Goal: Task Accomplishment & Management: Use online tool/utility

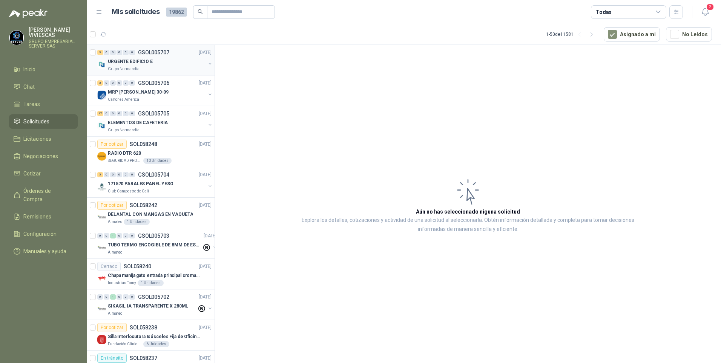
click at [120, 67] on p "Grupo Normandía" at bounding box center [124, 69] width 32 height 6
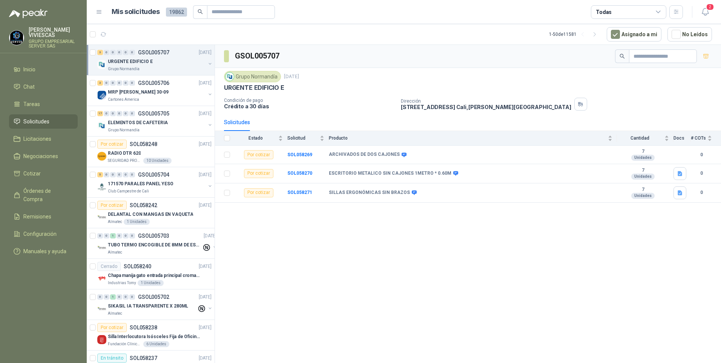
click at [97, 35] on div at bounding box center [100, 34] width 20 height 12
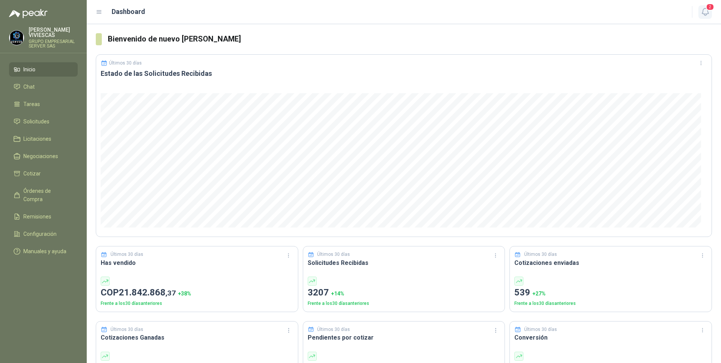
click at [705, 11] on icon "button" at bounding box center [704, 11] width 9 height 9
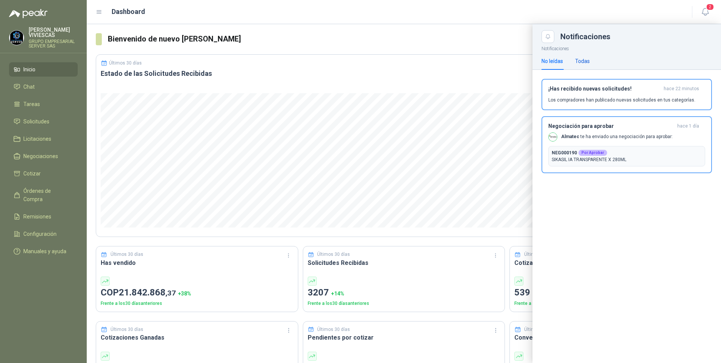
click at [585, 61] on div "Todas" at bounding box center [582, 61] width 15 height 8
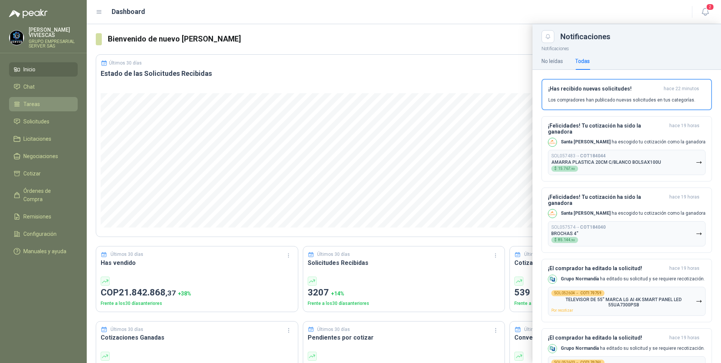
click at [37, 105] on span "Tareas" at bounding box center [31, 104] width 17 height 8
click at [34, 115] on link "Solicitudes" at bounding box center [43, 121] width 69 height 14
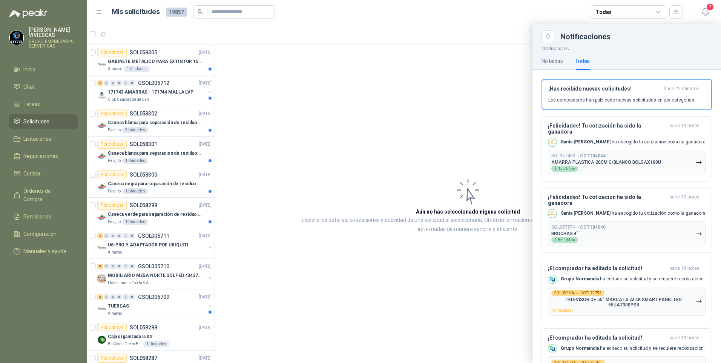
click at [154, 63] on div at bounding box center [404, 193] width 634 height 339
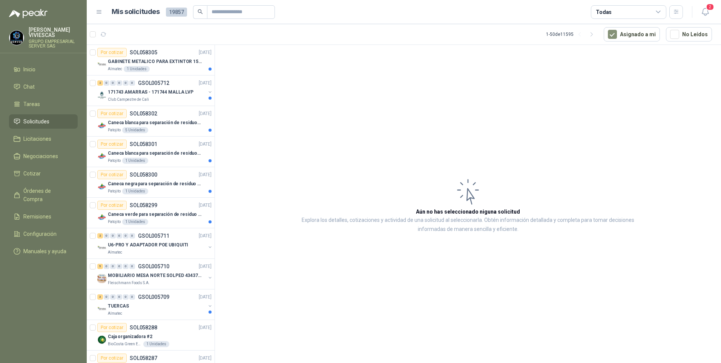
click at [154, 63] on p "GABINETE METALICO PARA EXTINTOR 15 LB" at bounding box center [155, 61] width 94 height 7
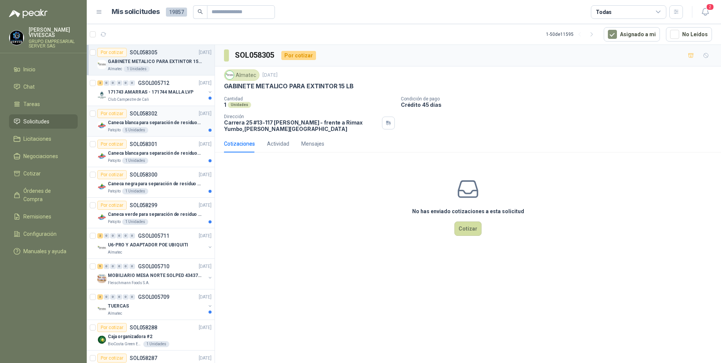
click at [154, 120] on p "Caneca blanca para separación de residuos 121 LT" at bounding box center [155, 122] width 94 height 7
click at [154, 248] on p "U6-PRO Y ADAPTADOR POE UBIQUITI" at bounding box center [148, 244] width 80 height 7
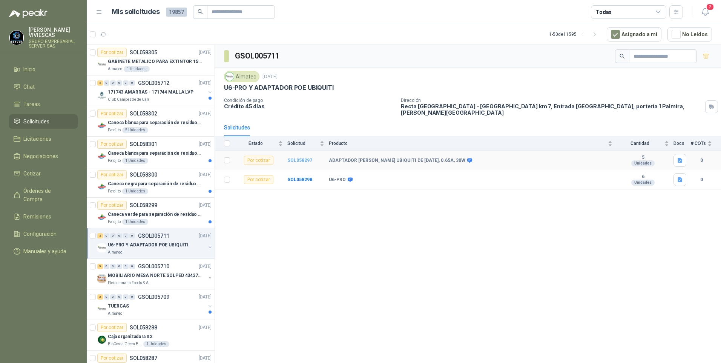
click at [297, 158] on b "SOL058297" at bounding box center [299, 160] width 25 height 5
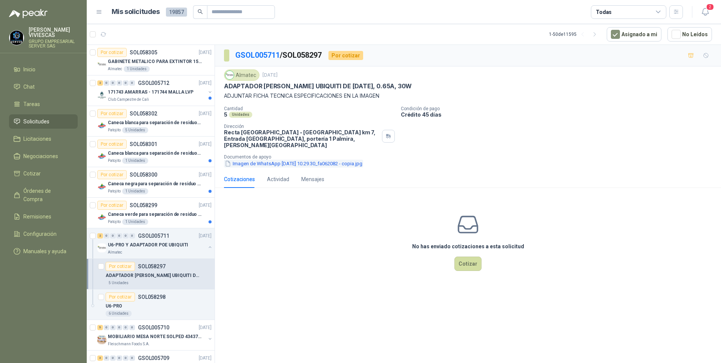
click at [273, 159] on button "Imagen de WhatsApp 2025-10-01 a las 10.29.30_fa062082 - copia.jpg" at bounding box center [293, 163] width 139 height 8
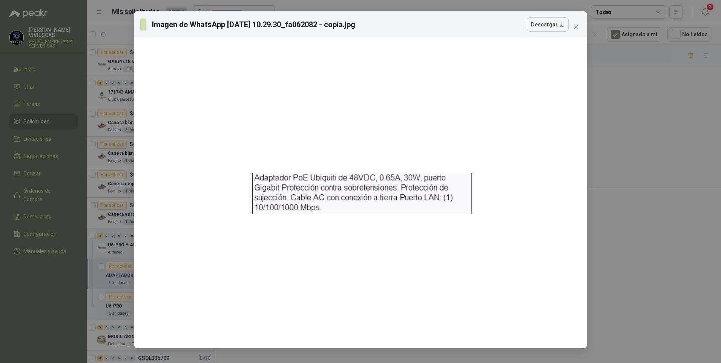
click at [685, 283] on div "Imagen de WhatsApp 2025-10-01 a las 10.29.30_fa062082 - copia.jpg Descargar" at bounding box center [360, 181] width 721 height 363
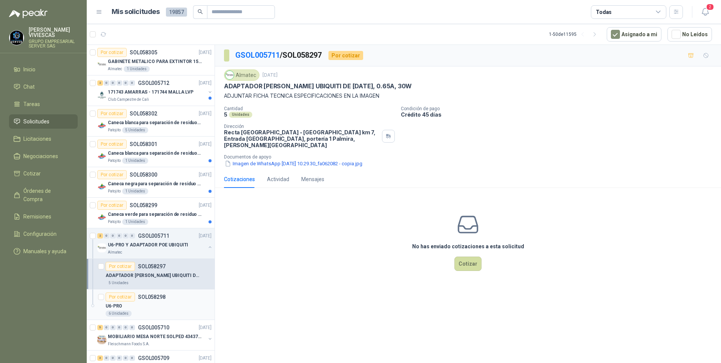
click at [120, 307] on p "U6-PRO" at bounding box center [114, 305] width 17 height 7
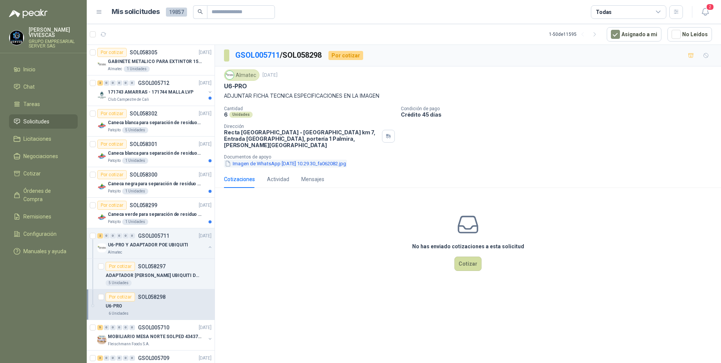
click at [300, 159] on button "Imagen de WhatsApp 2025-10-01 a las 10.29.30_fa062082.jpg" at bounding box center [285, 163] width 123 height 8
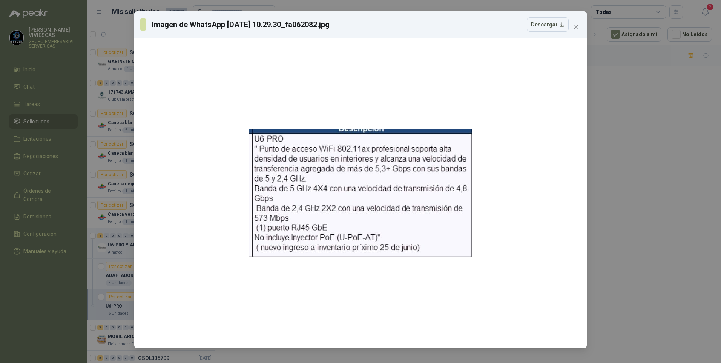
click at [720, 244] on html "RODRIGO VIVIESCAS GRUPO EMPRESARIAL SERVER SAS Inicio Chat Tareas Solicitudes L…" at bounding box center [360, 181] width 721 height 363
click at [646, 263] on div "Imagen de WhatsApp 2025-10-01 a las 10.29.30_fa062082.jpg Descargar" at bounding box center [360, 181] width 721 height 363
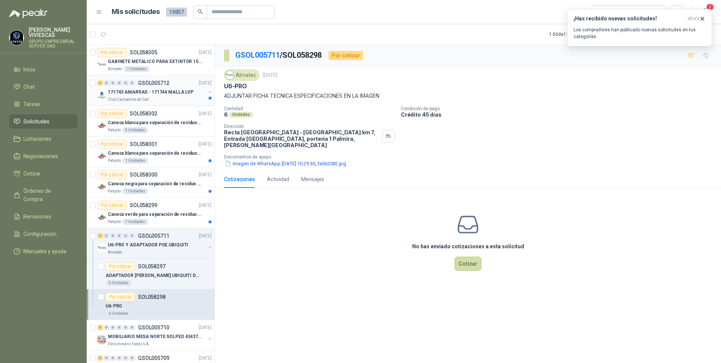
click at [132, 89] on p "171743 AMARRAS - 171744 MALLA LVP" at bounding box center [151, 92] width 86 height 7
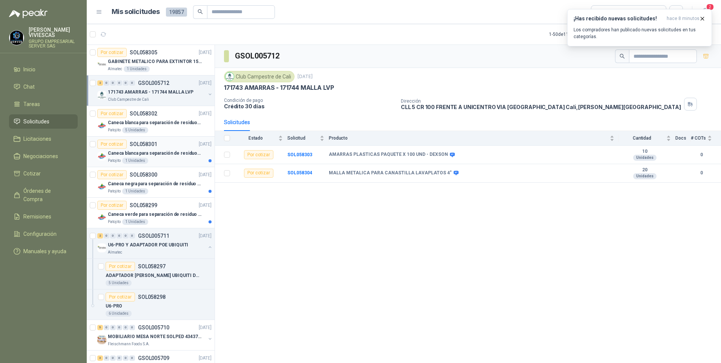
click at [157, 153] on p "Caneca blanca para separación de residuos 10 LT" at bounding box center [155, 153] width 94 height 7
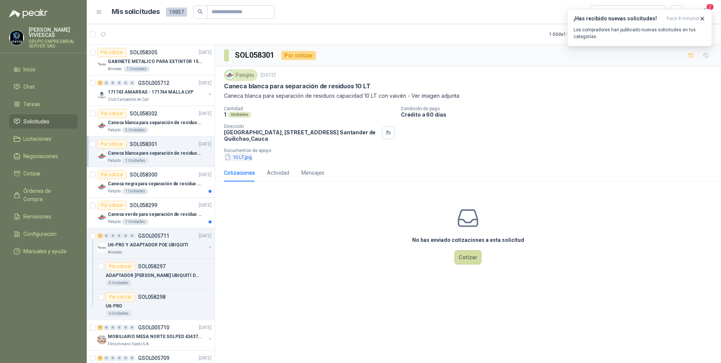
click at [242, 158] on button "10 LT.jpg" at bounding box center [238, 157] width 29 height 8
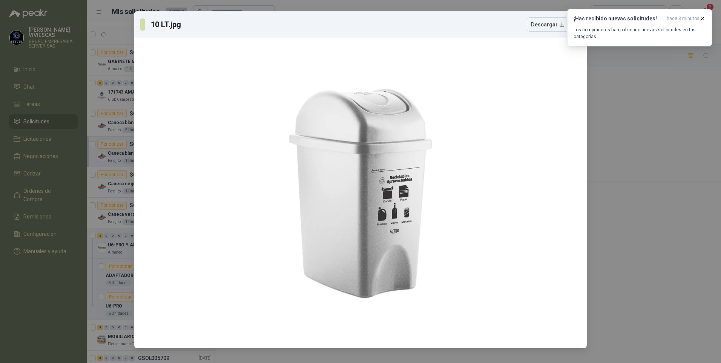
click at [658, 246] on div "10 LT.jpg Descargar" at bounding box center [360, 181] width 721 height 363
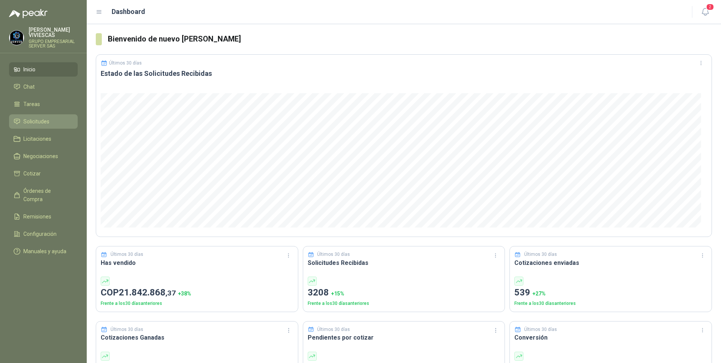
click at [34, 121] on span "Solicitudes" at bounding box center [36, 121] width 26 height 8
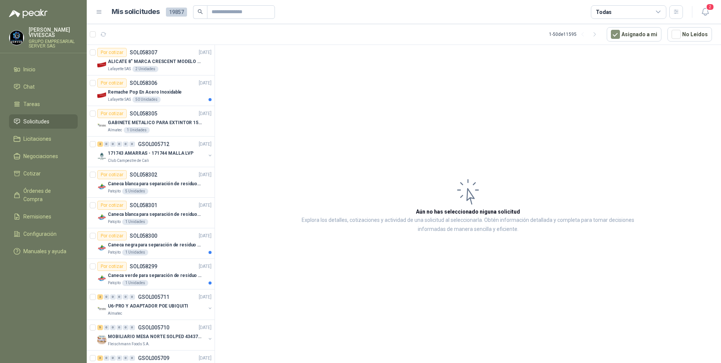
click at [39, 121] on span "Solicitudes" at bounding box center [36, 121] width 26 height 8
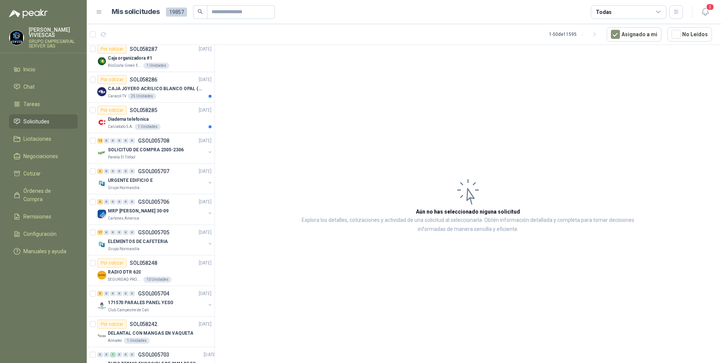
scroll to position [377, 0]
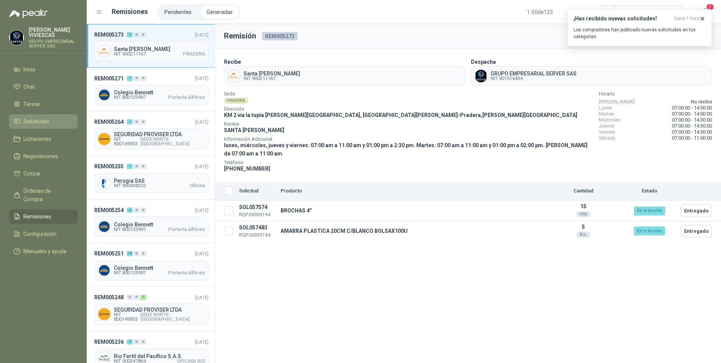
click at [31, 118] on span "Solicitudes" at bounding box center [36, 121] width 26 height 8
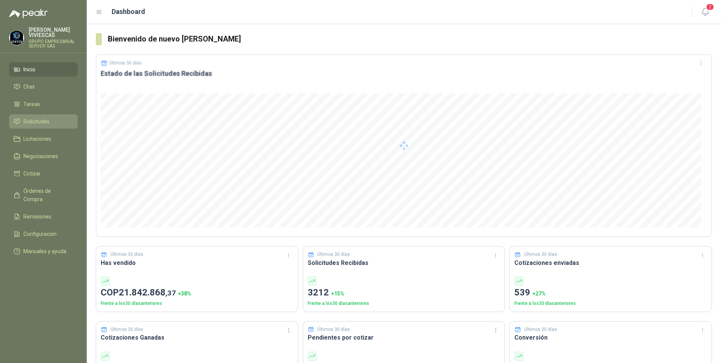
click at [39, 121] on span "Solicitudes" at bounding box center [36, 121] width 26 height 8
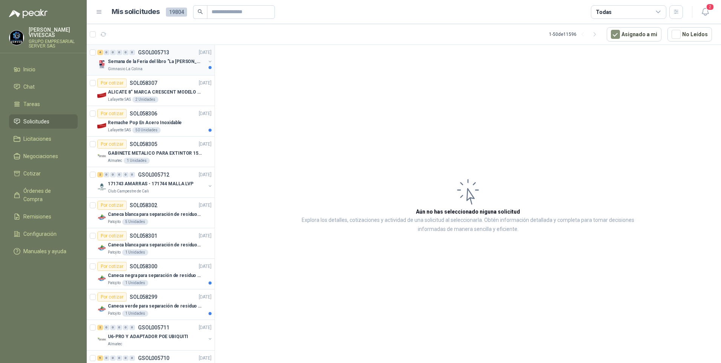
click at [146, 64] on p "Semana de la Feria del libro "La Colina lee"" at bounding box center [155, 61] width 94 height 7
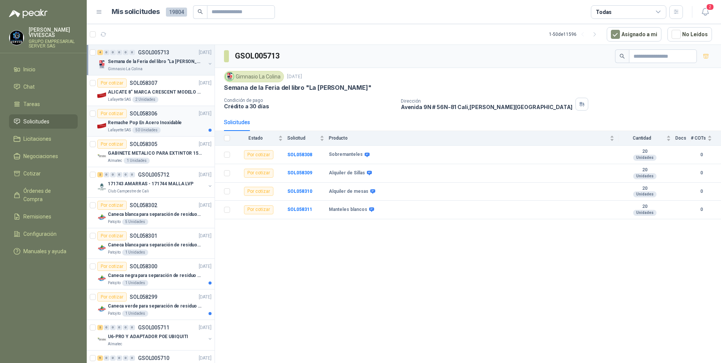
click at [132, 122] on p "Remache Pop En Acero Inoxidable" at bounding box center [145, 122] width 74 height 7
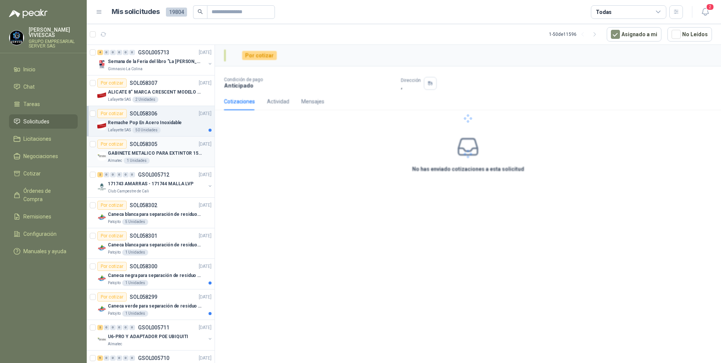
click at [132, 151] on p "GABINETE METALICO PARA EXTINTOR 15 LB" at bounding box center [155, 153] width 94 height 7
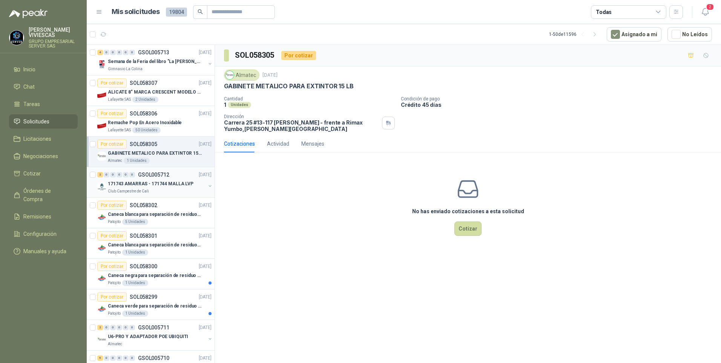
click at [135, 179] on div "171743 AMARRAS - 171744 MALLA LVP" at bounding box center [157, 183] width 98 height 9
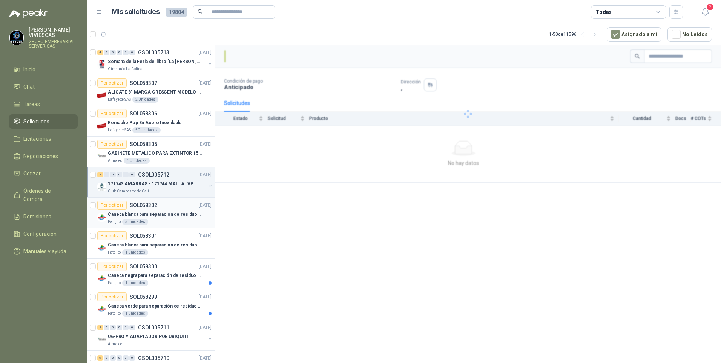
click at [149, 218] on div "Caneca blanca para separación de residuos 121 LT" at bounding box center [160, 214] width 104 height 9
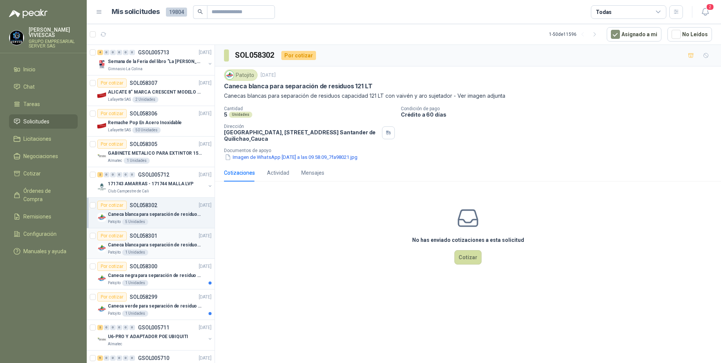
click at [146, 249] on div "Patojito 1 Unidades" at bounding box center [160, 252] width 104 height 6
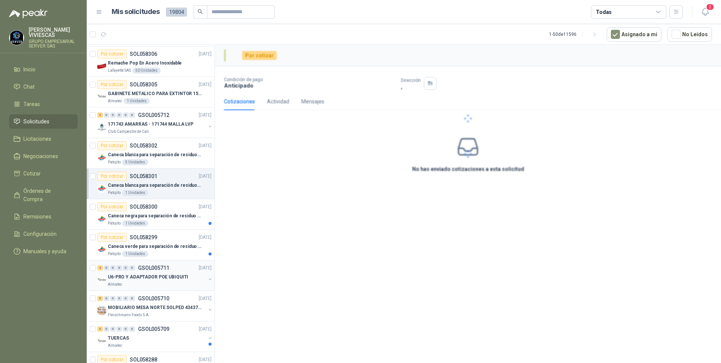
scroll to position [75, 0]
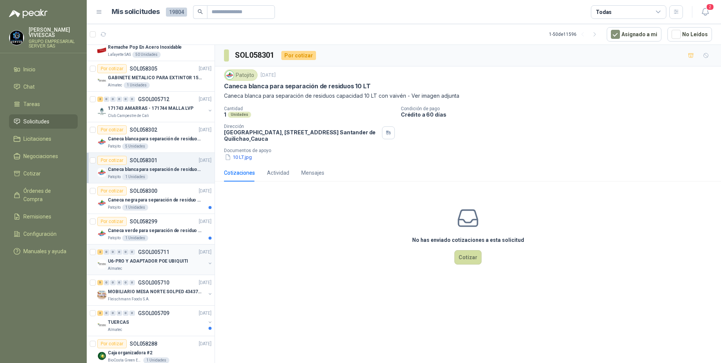
click at [132, 264] on p "U6-PRO Y ADAPTADOR POE UBIQUITI" at bounding box center [148, 260] width 80 height 7
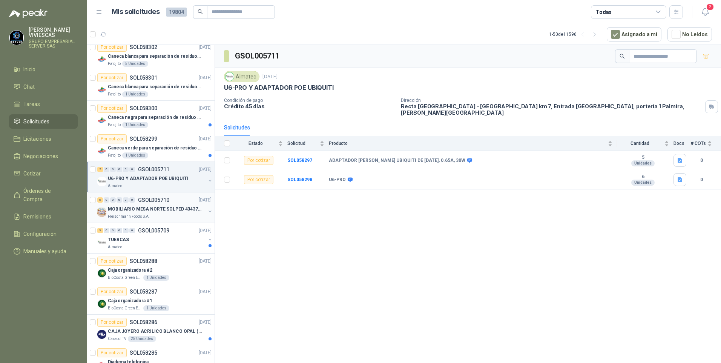
scroll to position [189, 0]
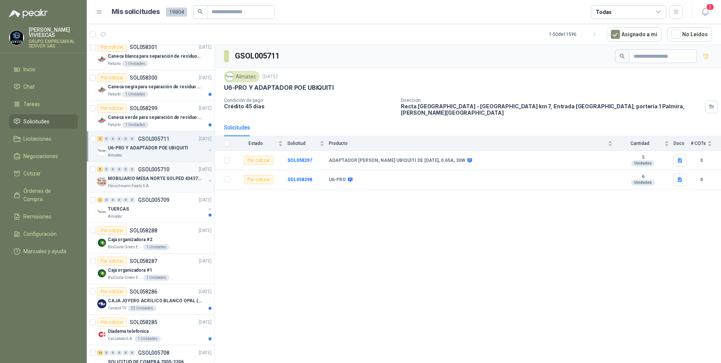
click at [136, 183] on p "Fleischmann Foods S.A." at bounding box center [129, 186] width 42 height 6
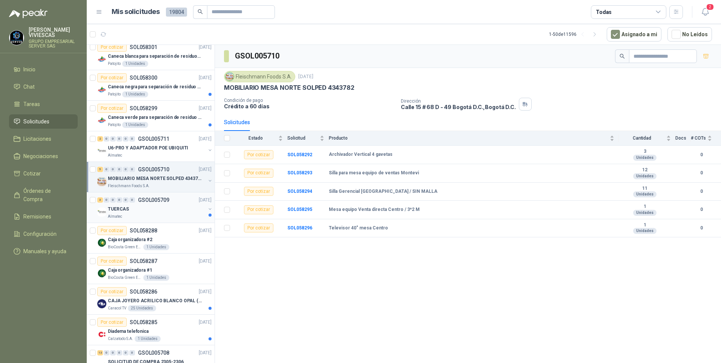
click at [128, 209] on div "TUERCAS" at bounding box center [157, 208] width 98 height 9
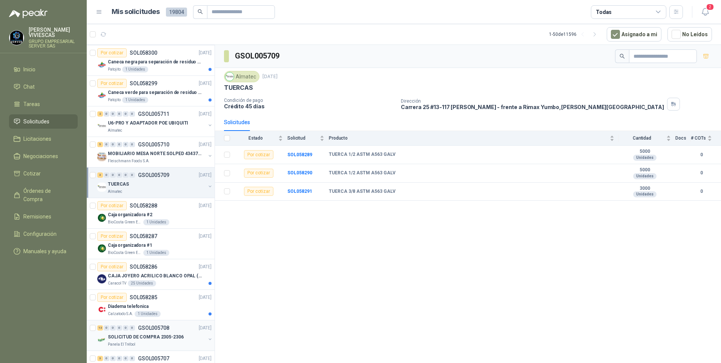
scroll to position [226, 0]
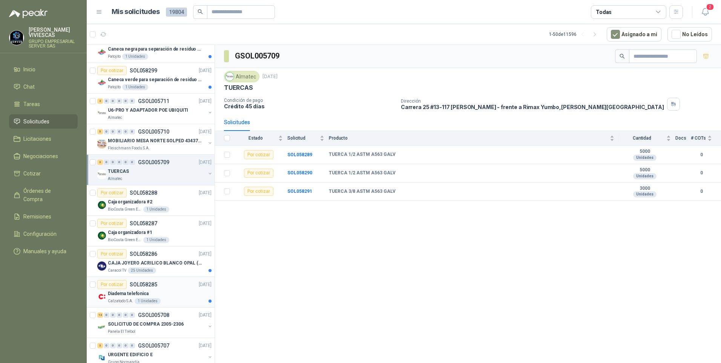
click at [125, 294] on p "Diadema telefonica" at bounding box center [128, 293] width 41 height 7
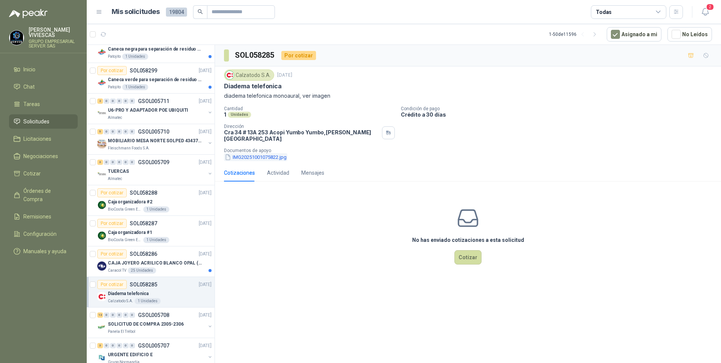
click at [256, 153] on button "IMG20251001075822.jpg" at bounding box center [255, 157] width 63 height 8
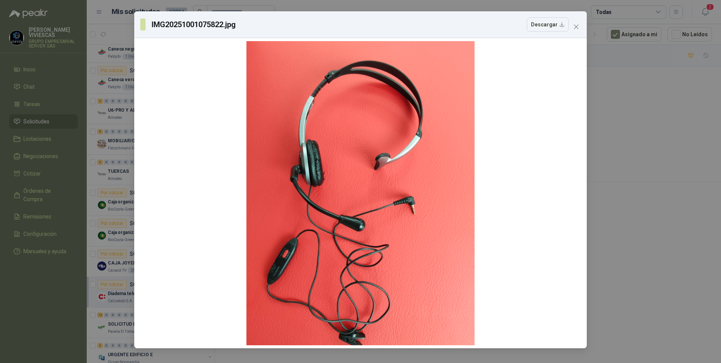
click at [618, 280] on div "IMG20251001075822.jpg Descargar" at bounding box center [360, 181] width 721 height 363
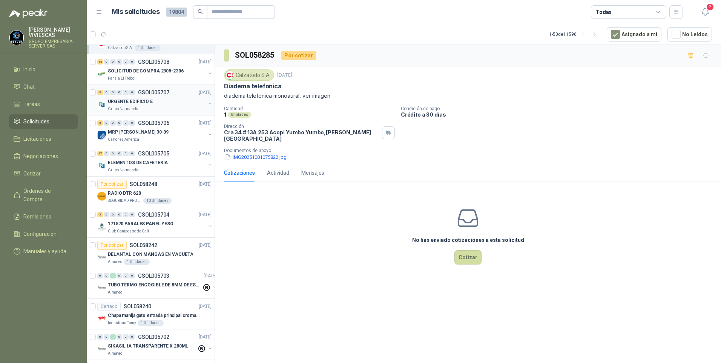
scroll to position [490, 0]
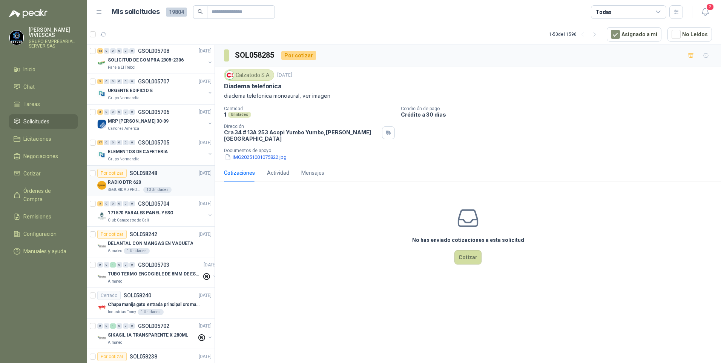
click at [129, 183] on p "RADIO DTR 620" at bounding box center [124, 182] width 33 height 7
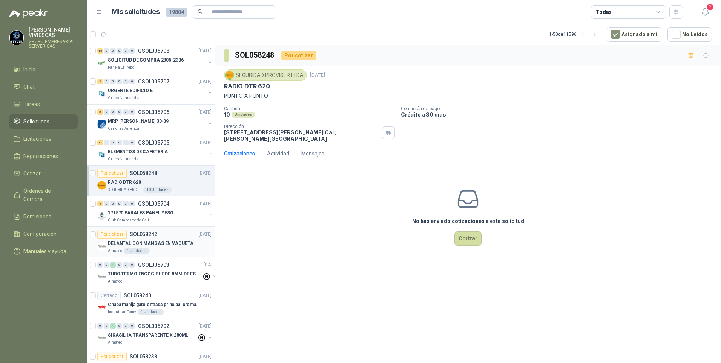
click at [169, 247] on div "DELANTAL CON MANGAS EN VAQUETA" at bounding box center [160, 243] width 104 height 9
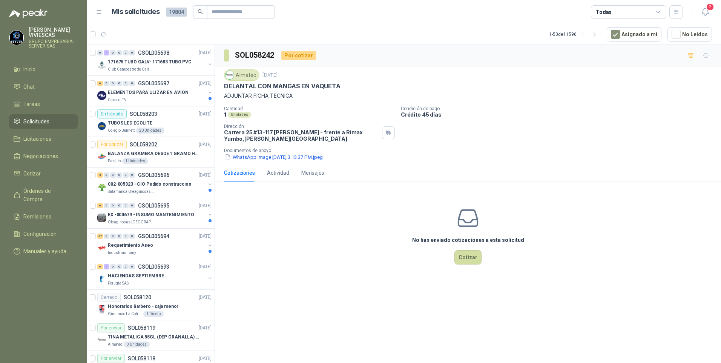
scroll to position [1131, 0]
click at [139, 181] on p "002-005323 - CIO Pedido construccion" at bounding box center [149, 182] width 83 height 7
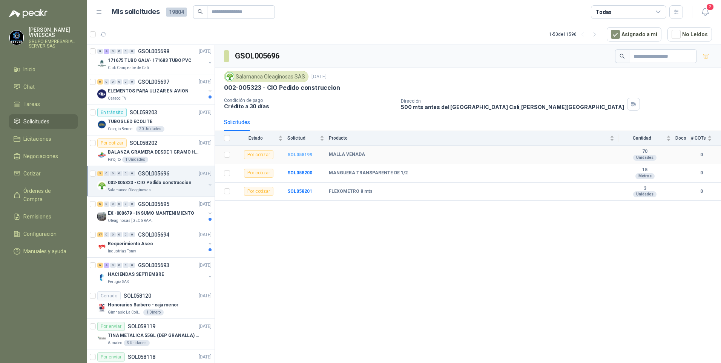
click at [305, 153] on b "SOL058199" at bounding box center [299, 154] width 25 height 5
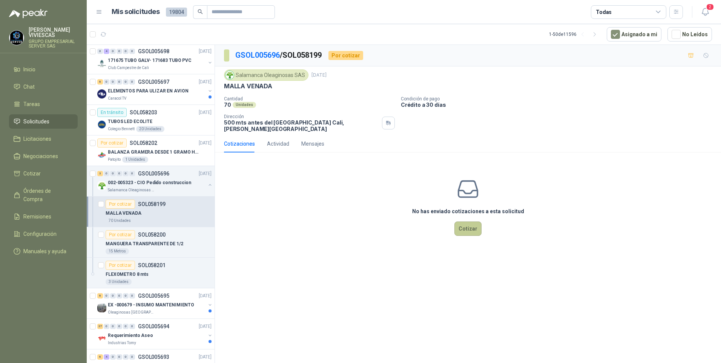
click at [473, 226] on button "Cotizar" at bounding box center [467, 228] width 27 height 14
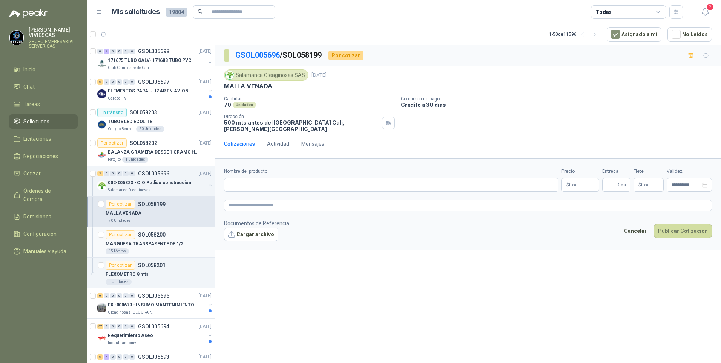
click at [139, 242] on p "MANGUERA TRANSPARENTE DE 1/2" at bounding box center [145, 243] width 78 height 7
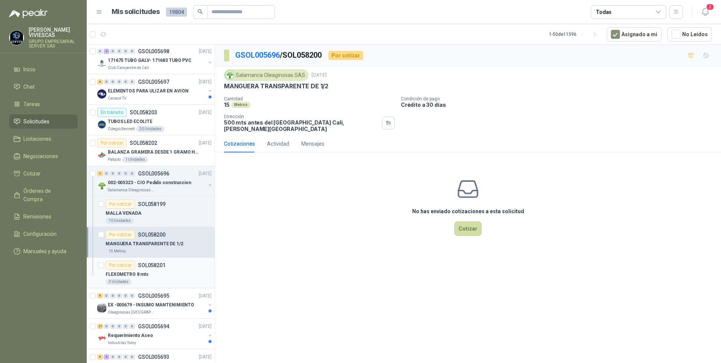
click at [146, 278] on div "FLEXOMETRO 8 mts" at bounding box center [159, 274] width 106 height 9
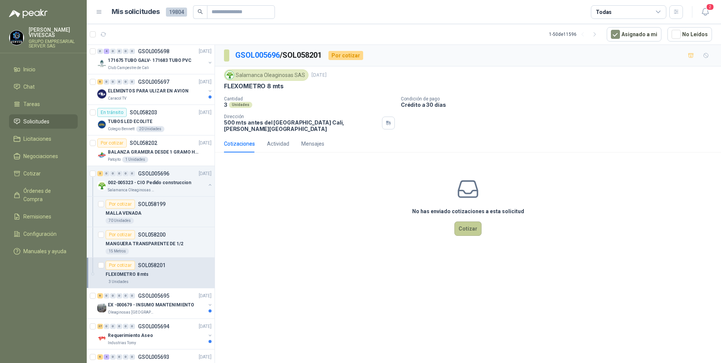
click at [470, 227] on button "Cotizar" at bounding box center [467, 228] width 27 height 14
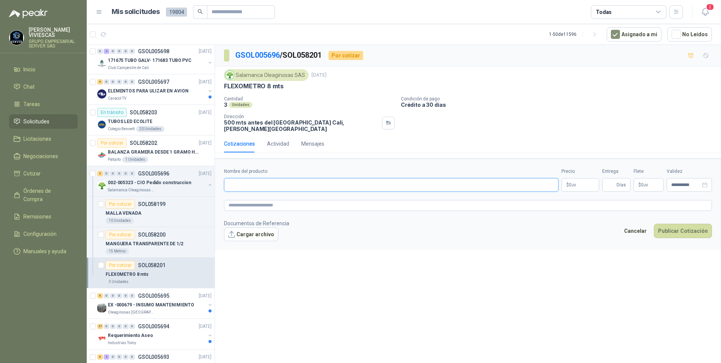
click at [246, 178] on input "Nombre del producto" at bounding box center [391, 185] width 334 height 14
click at [241, 185] on form "**********" at bounding box center [468, 203] width 506 height 91
click at [241, 178] on input "Nombre del producto" at bounding box center [391, 185] width 334 height 14
type input "**********"
click at [576, 178] on body "RODRIGO VIVIESCAS GRUPO EMPRESARIAL SERVER SAS Inicio Chat Tareas Solicitudes L…" at bounding box center [360, 181] width 721 height 363
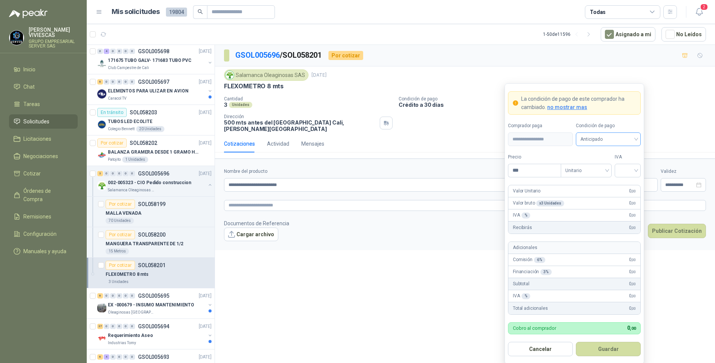
click at [593, 142] on span "Anticipado" at bounding box center [608, 138] width 56 height 11
click at [598, 162] on div "Crédito a 30 días" at bounding box center [608, 167] width 62 height 12
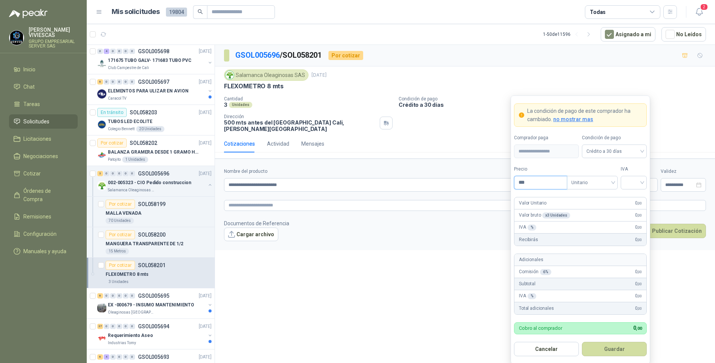
click at [537, 181] on input "***" at bounding box center [540, 182] width 52 height 13
type input "********"
click at [638, 185] on input "search" at bounding box center [633, 181] width 17 height 11
drag, startPoint x: 630, startPoint y: 196, endPoint x: 636, endPoint y: 194, distance: 6.9
click at [631, 196] on div "19%" at bounding box center [634, 198] width 14 height 8
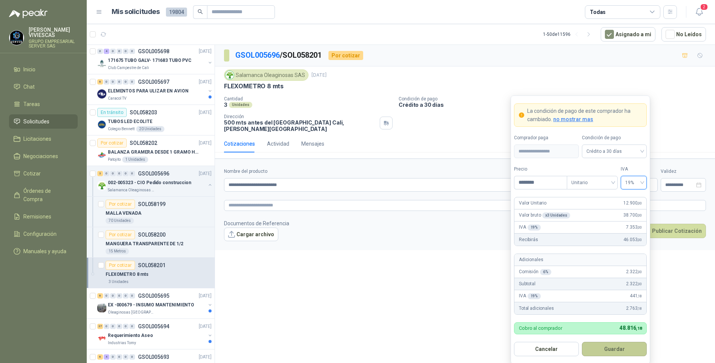
click at [611, 349] on button "Guardar" at bounding box center [614, 349] width 65 height 14
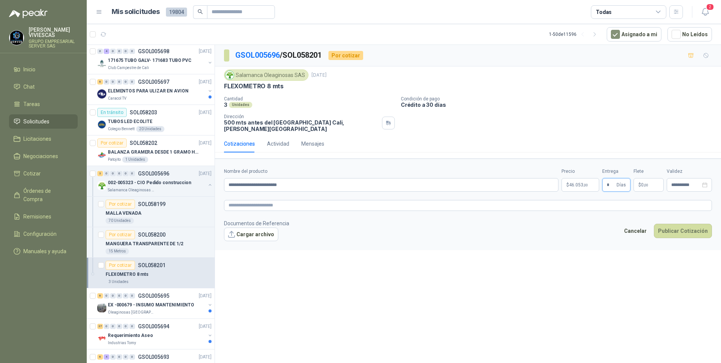
type input "*"
click at [244, 236] on form "**********" at bounding box center [468, 203] width 506 height 91
click at [242, 231] on button "Cargar archivo" at bounding box center [251, 234] width 54 height 14
click at [568, 179] on body "RODRIGO VIVIESCAS GRUPO EMPRESARIAL SERVER SAS Inicio Chat Tareas Solicitudes L…" at bounding box center [360, 181] width 721 height 363
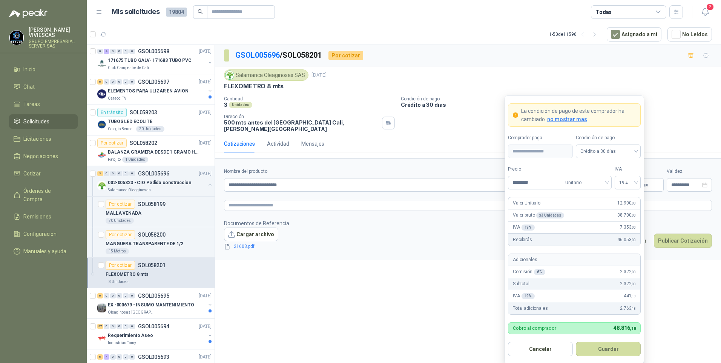
click at [421, 274] on div "**********" at bounding box center [468, 205] width 506 height 320
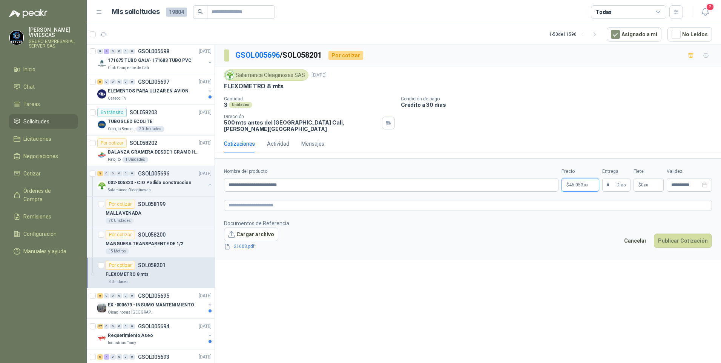
click at [582, 178] on body "RODRIGO VIVIESCAS GRUPO EMPRESARIAL SERVER SAS Inicio Chat Tareas Solicitudes L…" at bounding box center [360, 181] width 721 height 363
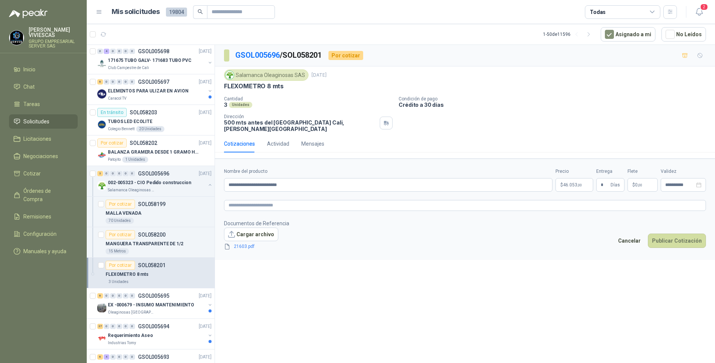
drag, startPoint x: 357, startPoint y: 284, endPoint x: 362, endPoint y: 275, distance: 9.6
click at [359, 284] on div "**********" at bounding box center [465, 205] width 500 height 320
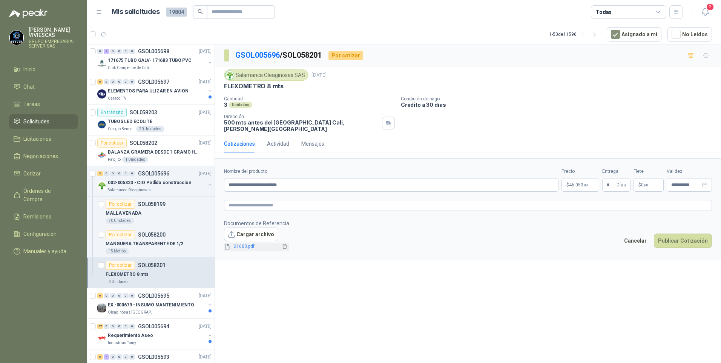
click at [244, 243] on link "21603.pdf" at bounding box center [256, 246] width 50 height 7
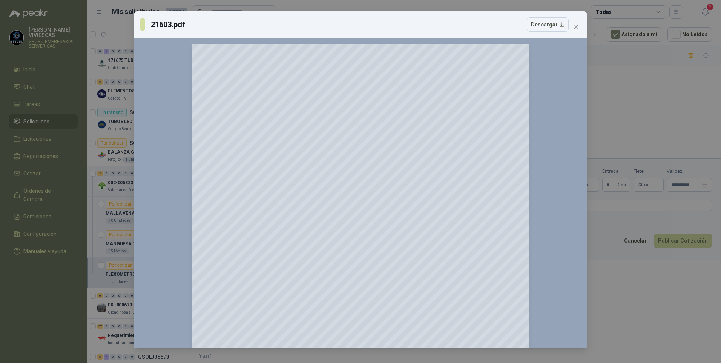
click at [635, 275] on div "21603.pdf Descargar 150 %" at bounding box center [360, 181] width 721 height 363
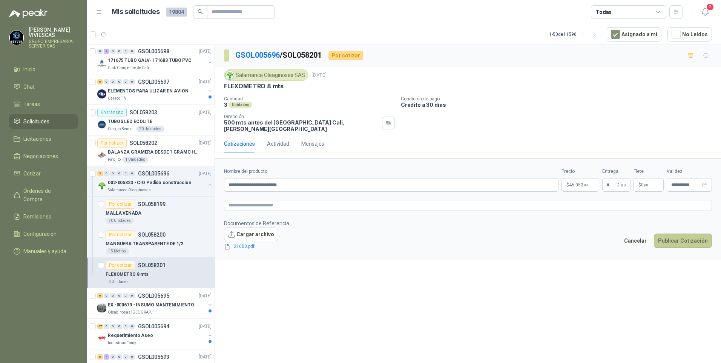
click at [678, 235] on button "Publicar Cotización" at bounding box center [683, 240] width 58 height 14
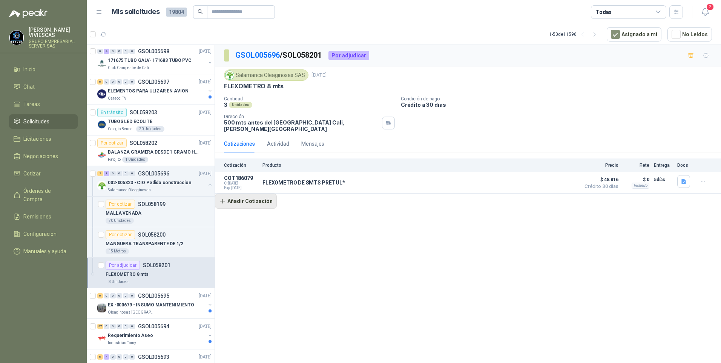
click at [253, 198] on button "Añadir Cotización" at bounding box center [246, 200] width 62 height 15
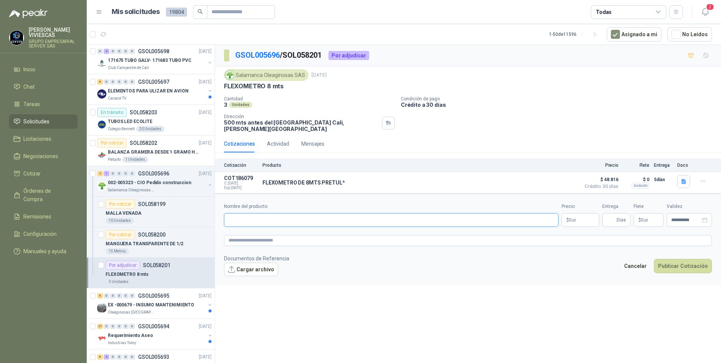
drag, startPoint x: 247, startPoint y: 214, endPoint x: 252, endPoint y: 217, distance: 5.6
click at [250, 217] on input "Nombre del producto" at bounding box center [391, 220] width 334 height 14
type input "*"
type input "**********"
click at [585, 215] on body "RODRIGO VIVIESCAS GRUPO EMPRESARIAL SERVER SAS Inicio Chat Tareas Solicitudes L…" at bounding box center [360, 181] width 721 height 363
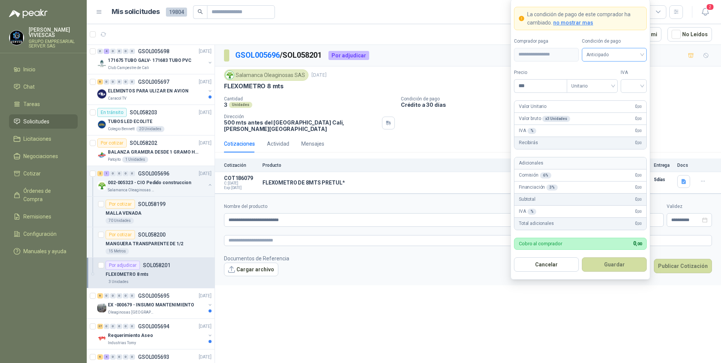
click at [605, 49] on span "Anticipado" at bounding box center [614, 54] width 56 height 11
click at [597, 82] on div "Crédito a 30 días" at bounding box center [614, 82] width 53 height 8
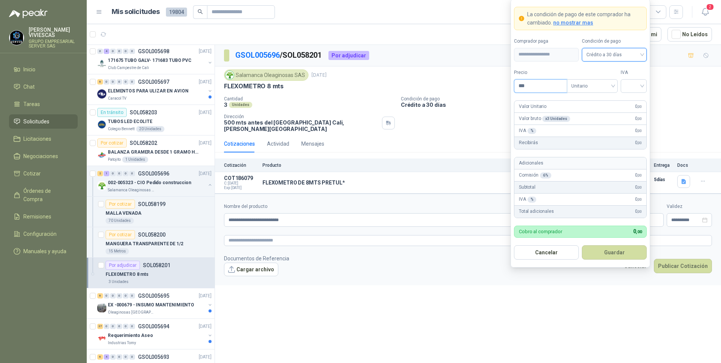
click at [529, 83] on input "***" at bounding box center [540, 86] width 52 height 13
type input "********"
click at [630, 81] on input "search" at bounding box center [633, 85] width 17 height 11
click at [633, 103] on div "19%" at bounding box center [634, 101] width 14 height 8
click at [635, 251] on button "Guardar" at bounding box center [614, 252] width 65 height 14
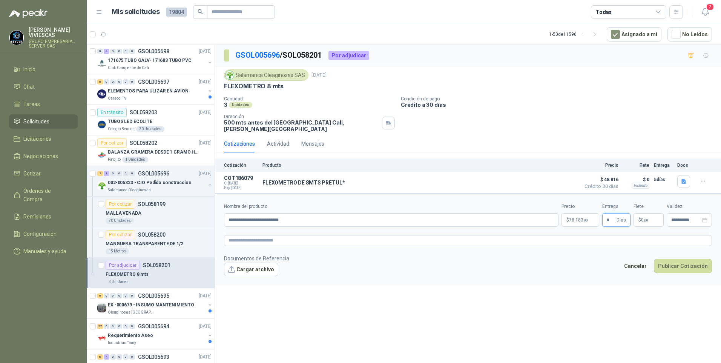
type input "*"
drag, startPoint x: 319, startPoint y: 300, endPoint x: 229, endPoint y: 235, distance: 110.8
click at [320, 299] on div "**********" at bounding box center [468, 205] width 506 height 320
click at [247, 264] on button "Cargar archivo" at bounding box center [251, 269] width 54 height 14
click at [243, 278] on link "14579.pdf" at bounding box center [256, 281] width 50 height 7
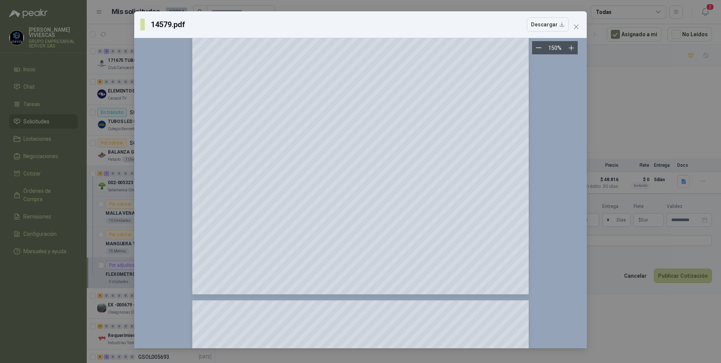
scroll to position [226, 0]
click at [627, 319] on div "14579.pdf Descargar 150 %" at bounding box center [360, 181] width 721 height 363
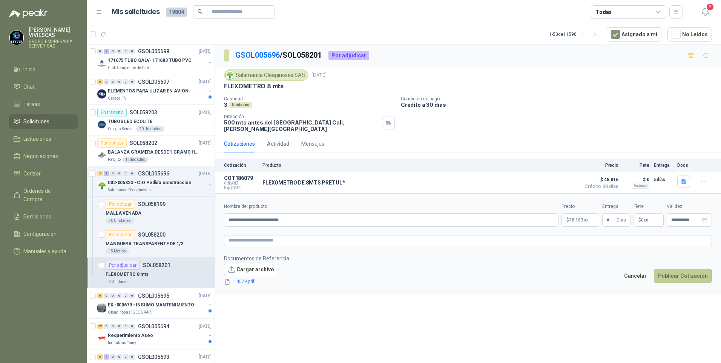
click at [672, 268] on button "Publicar Cotización" at bounding box center [683, 275] width 58 height 14
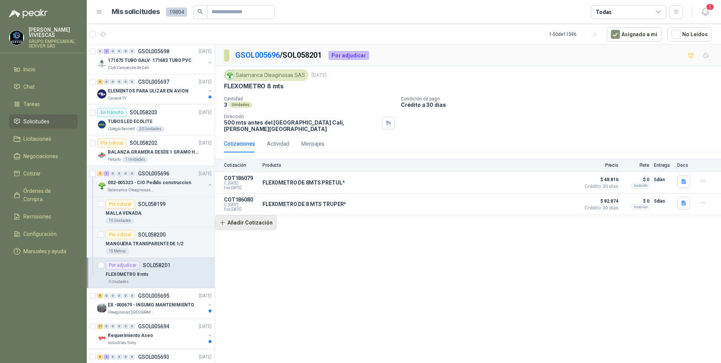
click at [246, 218] on button "Añadir Cotización" at bounding box center [246, 222] width 62 height 15
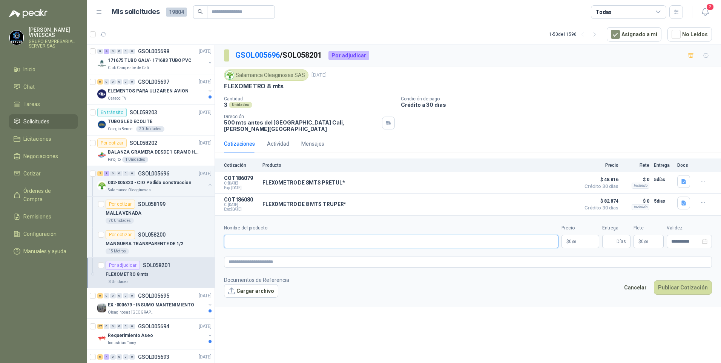
click at [232, 238] on input "Nombre del producto" at bounding box center [391, 242] width 334 height 14
type input "**********"
click at [585, 237] on p "$ 0 ,00" at bounding box center [580, 242] width 38 height 14
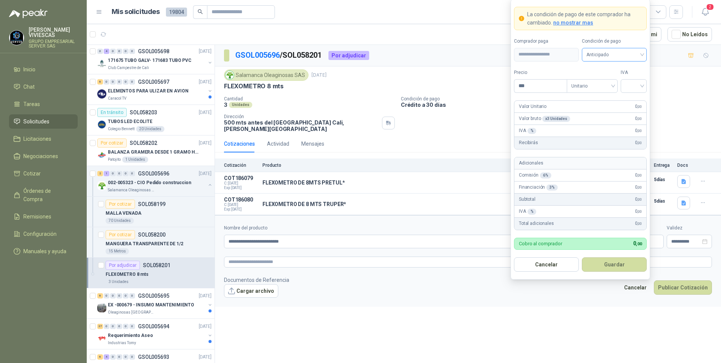
click at [602, 52] on span "Anticipado" at bounding box center [614, 54] width 56 height 11
click at [618, 83] on div "Crédito a 30 días" at bounding box center [614, 82] width 53 height 8
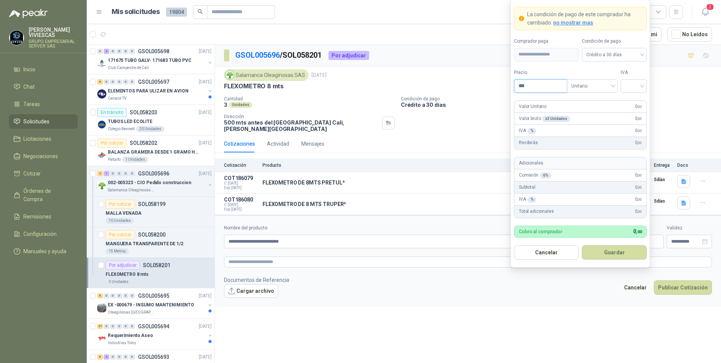
click at [541, 80] on input "***" at bounding box center [540, 86] width 52 height 13
type input "********"
click at [634, 85] on input "search" at bounding box center [633, 85] width 17 height 11
drag, startPoint x: 634, startPoint y: 99, endPoint x: 538, endPoint y: 281, distance: 205.6
click at [634, 100] on div "19%" at bounding box center [634, 101] width 14 height 8
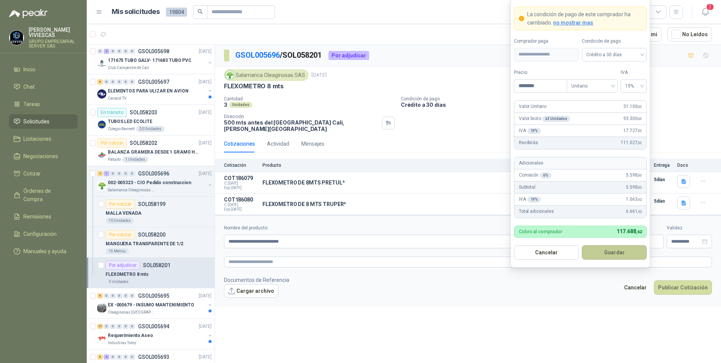
click at [608, 254] on button "Guardar" at bounding box center [614, 252] width 65 height 14
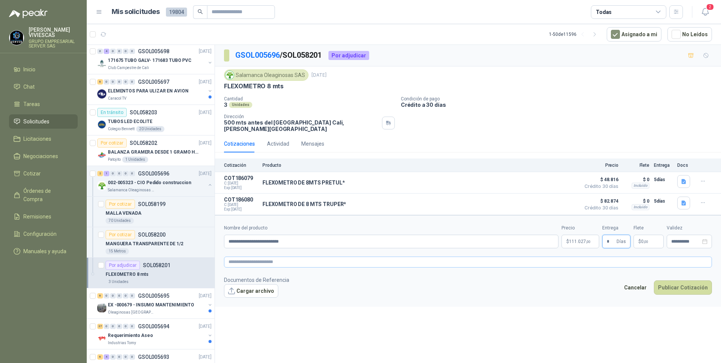
type input "*"
click at [246, 302] on div "image.png" at bounding box center [256, 303] width 65 height 8
click at [248, 299] on link "image.png" at bounding box center [256, 302] width 50 height 7
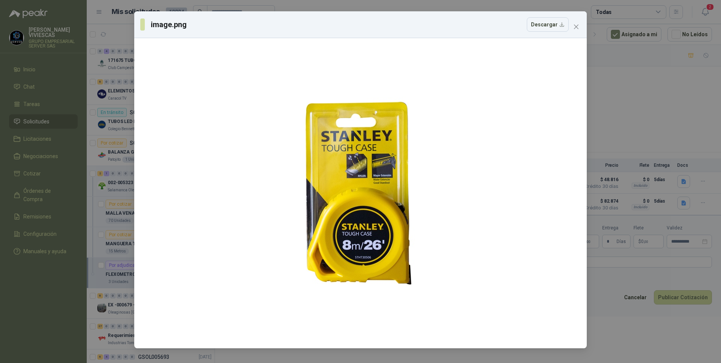
click at [620, 314] on div "image.png Descargar" at bounding box center [360, 181] width 721 height 363
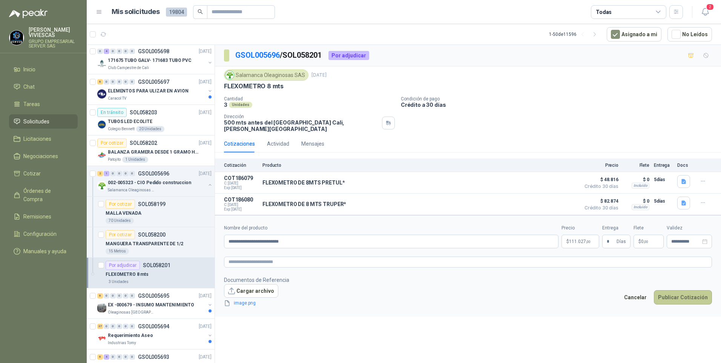
click at [669, 293] on button "Publicar Cotización" at bounding box center [683, 297] width 58 height 14
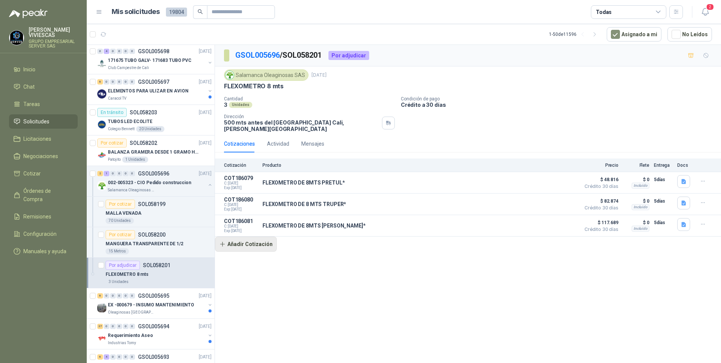
click at [248, 239] on button "Añadir Cotización" at bounding box center [246, 243] width 62 height 15
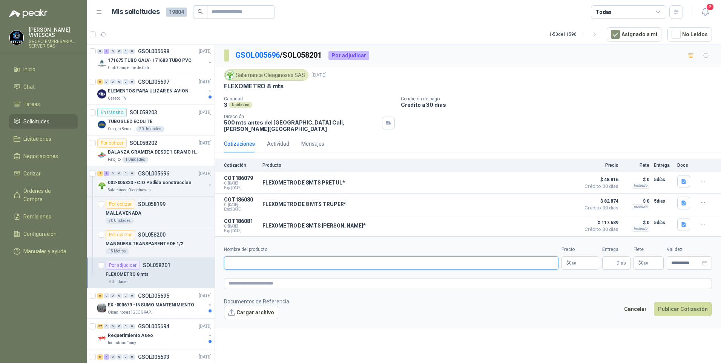
click at [239, 258] on input "Nombre del producto" at bounding box center [391, 263] width 334 height 14
type input "**********"
click at [246, 278] on textarea at bounding box center [468, 283] width 488 height 11
click at [587, 262] on p "$ 0 ,00" at bounding box center [580, 263] width 38 height 14
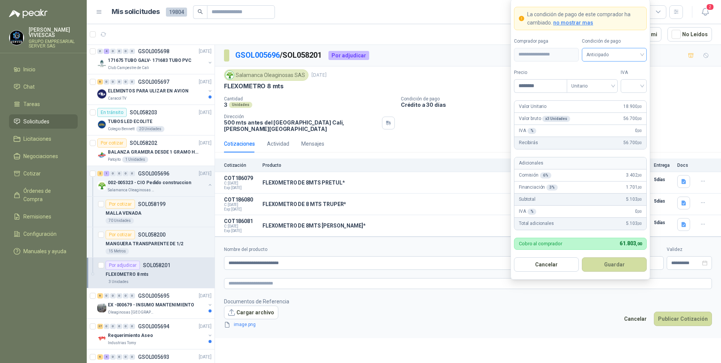
click at [618, 57] on span "Anticipado" at bounding box center [614, 54] width 56 height 11
type input "********"
click at [615, 79] on div "Crédito a 30 días" at bounding box center [614, 82] width 53 height 8
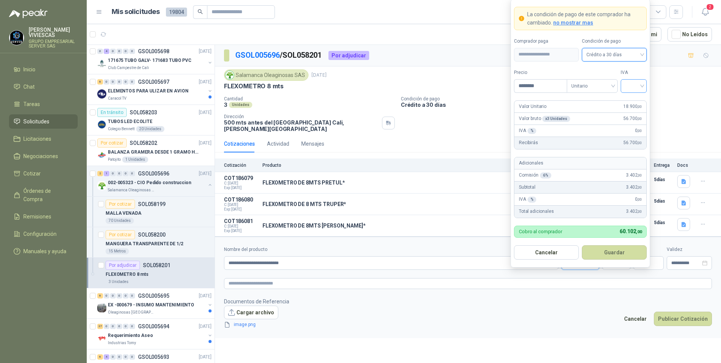
click at [638, 86] on input "search" at bounding box center [633, 85] width 17 height 11
drag, startPoint x: 635, startPoint y: 99, endPoint x: 648, endPoint y: 122, distance: 26.3
click at [635, 99] on div "19%" at bounding box center [634, 101] width 14 height 8
drag, startPoint x: 622, startPoint y: 247, endPoint x: 627, endPoint y: 247, distance: 5.3
click at [622, 248] on button "Guardar" at bounding box center [614, 252] width 65 height 14
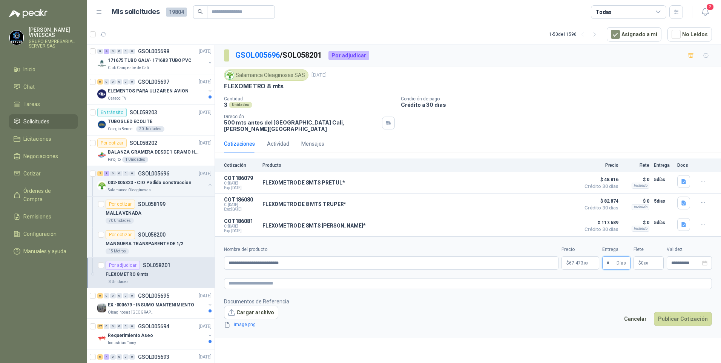
type input "*"
click at [311, 319] on footer "Documentos de Referencia Cargar archivo image.png Cancelar Publicar Cotización" at bounding box center [468, 313] width 488 height 32
click at [686, 314] on button "Publicar Cotización" at bounding box center [683, 318] width 58 height 14
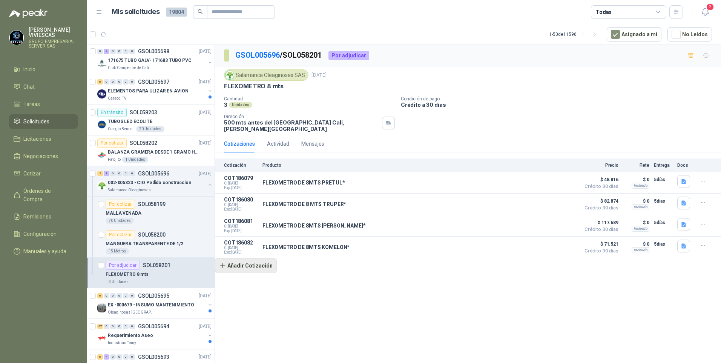
click at [252, 263] on button "Añadir Cotización" at bounding box center [246, 265] width 62 height 15
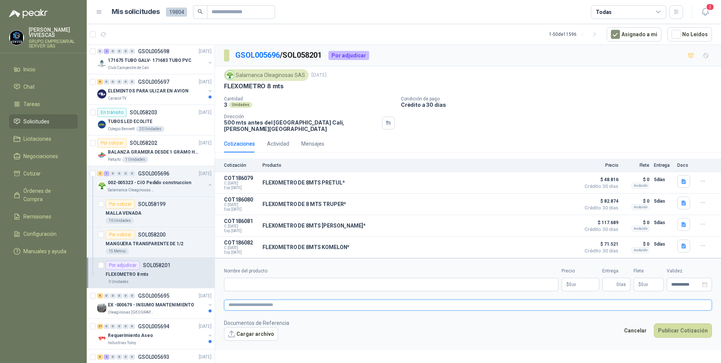
click at [243, 299] on textarea at bounding box center [468, 304] width 488 height 11
click at [242, 343] on span "image.png" at bounding box center [256, 345] width 50 height 7
click at [248, 345] on link "image.png" at bounding box center [256, 345] width 50 height 7
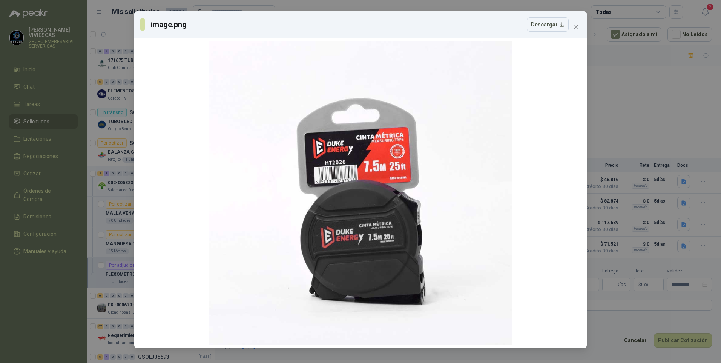
click at [616, 333] on div "image.png Descargar" at bounding box center [360, 181] width 721 height 363
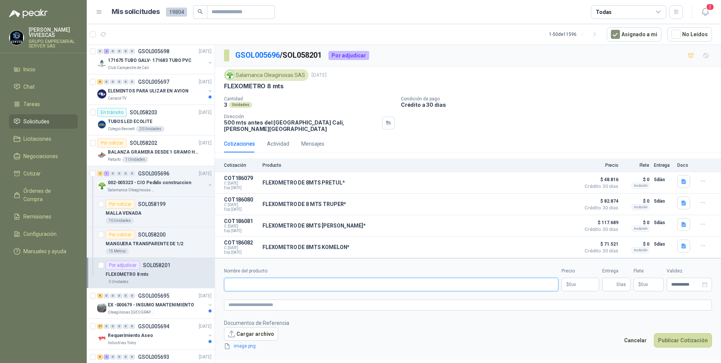
click at [254, 279] on input "Nombre del producto" at bounding box center [391, 284] width 334 height 14
drag, startPoint x: 239, startPoint y: 283, endPoint x: 282, endPoint y: 262, distance: 47.9
click at [239, 283] on input "Nombre del producto" at bounding box center [391, 284] width 334 height 14
click at [392, 243] on div "FLEXOMETRO DE 8MTS KOMELON* Detalles" at bounding box center [419, 246] width 314 height 15
click at [150, 245] on p "MANGUERA TRANSPARENTE DE 1/2" at bounding box center [145, 243] width 78 height 7
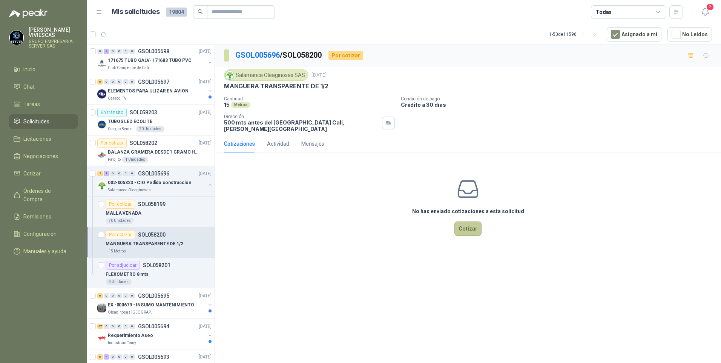
click at [466, 225] on button "Cotizar" at bounding box center [467, 228] width 27 height 14
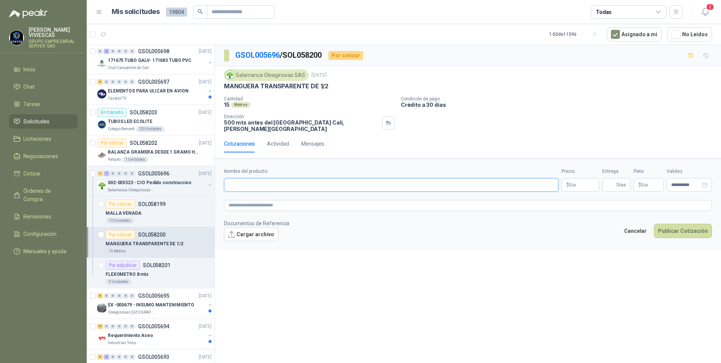
click at [273, 178] on input "Nombre del producto" at bounding box center [391, 185] width 334 height 14
type input "**********"
click at [573, 180] on body "RODRIGO VIVIESCAS GRUPO EMPRESARIAL SERVER SAS Inicio Chat Tareas Solicitudes L…" at bounding box center [360, 181] width 721 height 363
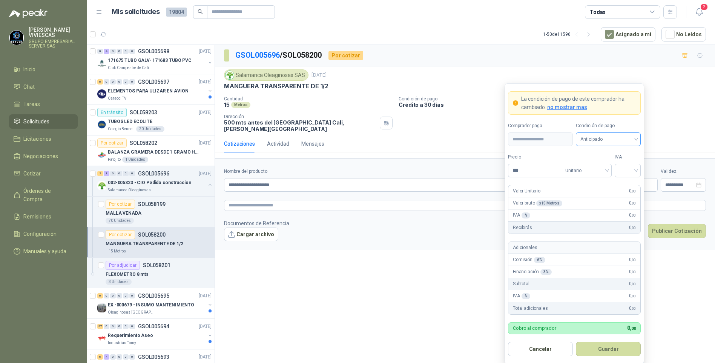
click at [592, 133] on span "Anticipado" at bounding box center [608, 138] width 56 height 11
drag, startPoint x: 607, startPoint y: 166, endPoint x: 543, endPoint y: 176, distance: 64.6
click at [607, 166] on div "Crédito a 30 días" at bounding box center [608, 167] width 53 height 8
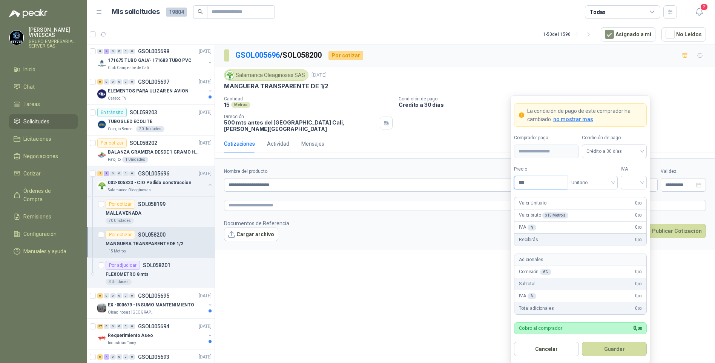
click at [542, 181] on input "***" at bounding box center [540, 182] width 52 height 13
click at [642, 182] on div at bounding box center [634, 183] width 26 height 14
type input "*******"
click at [636, 198] on div "19%" at bounding box center [634, 198] width 14 height 8
click at [615, 345] on button "Guardar" at bounding box center [614, 349] width 65 height 14
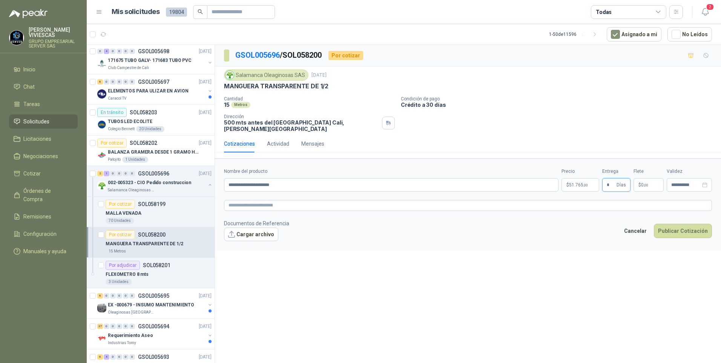
type input "*"
click at [654, 224] on button "Publicar Cotización" at bounding box center [683, 231] width 58 height 14
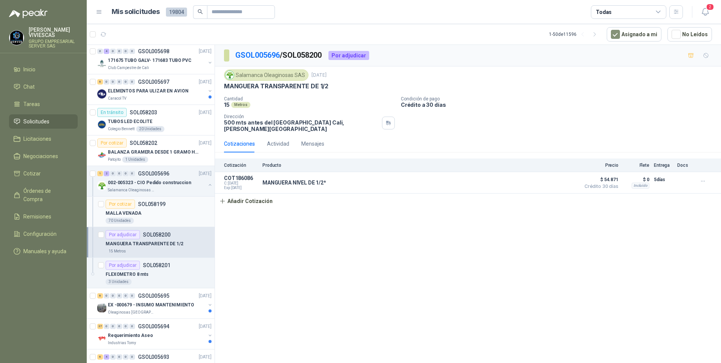
click at [126, 208] on div "MALLA VENADA" at bounding box center [159, 212] width 106 height 9
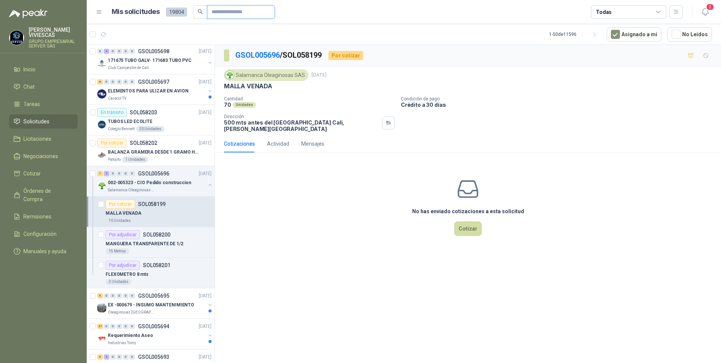
click at [231, 15] on input "text" at bounding box center [238, 12] width 53 height 13
type input "****"
click at [199, 12] on icon "search" at bounding box center [200, 11] width 5 height 5
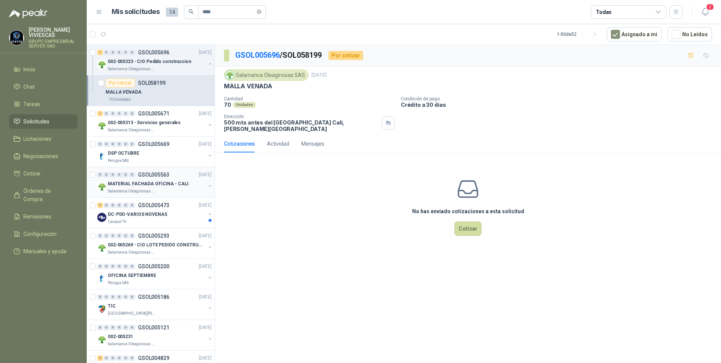
click at [143, 186] on p "MATERIAL FACHADA OFICINA - CALI" at bounding box center [148, 183] width 81 height 7
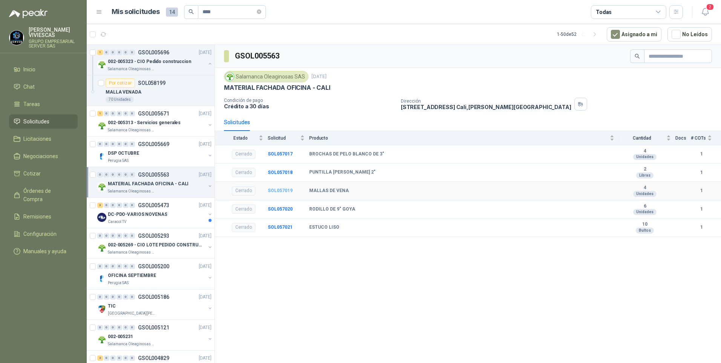
click at [279, 189] on b "SOL057019" at bounding box center [280, 190] width 25 height 5
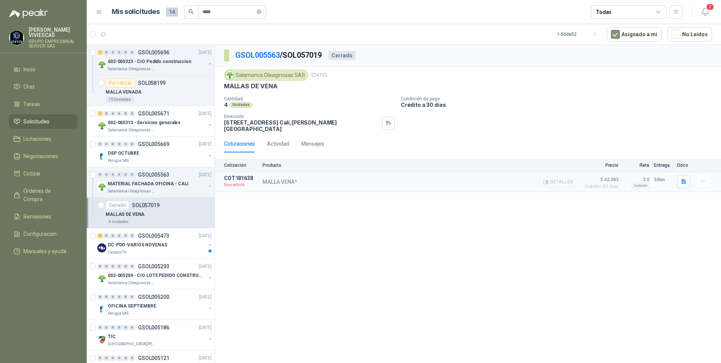
click at [556, 177] on button "Detalles" at bounding box center [558, 182] width 35 height 10
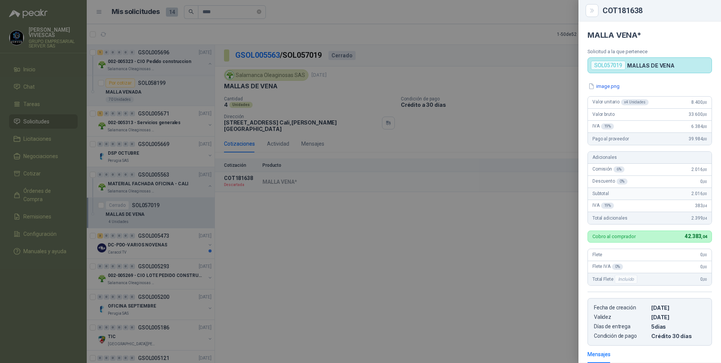
click at [330, 256] on div at bounding box center [360, 181] width 721 height 363
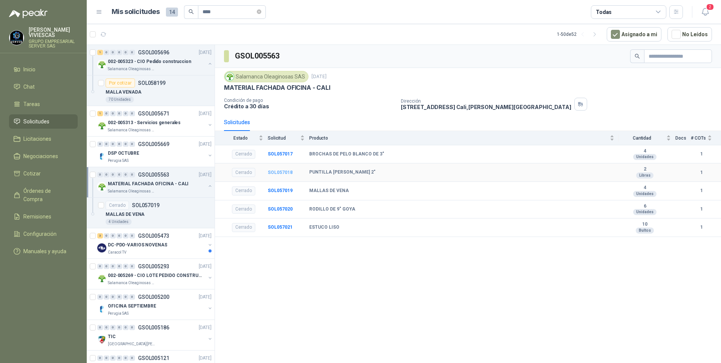
click at [280, 172] on b "SOL057018" at bounding box center [280, 172] width 25 height 5
click at [285, 155] on b "SOL057017" at bounding box center [280, 153] width 25 height 5
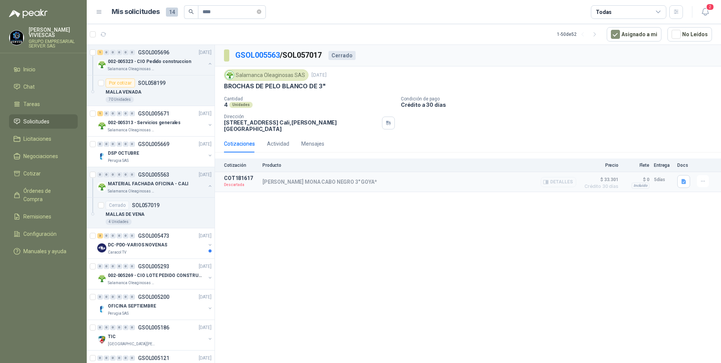
click at [560, 177] on button "Detalles" at bounding box center [558, 182] width 35 height 10
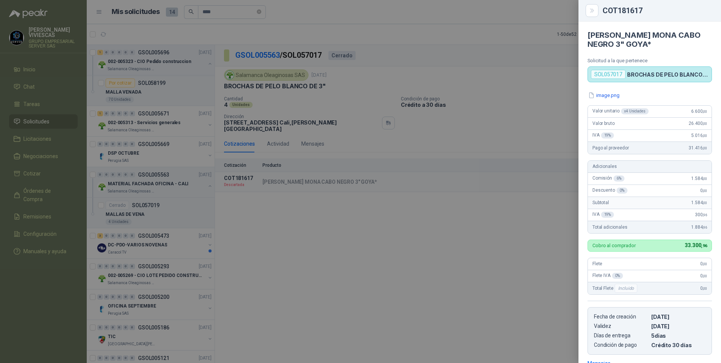
click at [467, 207] on div at bounding box center [360, 181] width 721 height 363
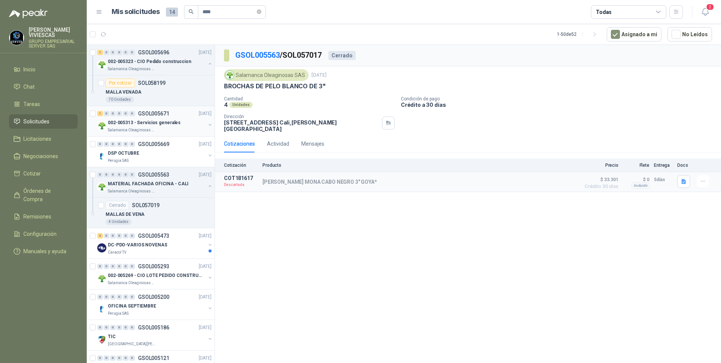
click at [129, 124] on p "002-005313 - Servicios generales" at bounding box center [144, 122] width 73 height 7
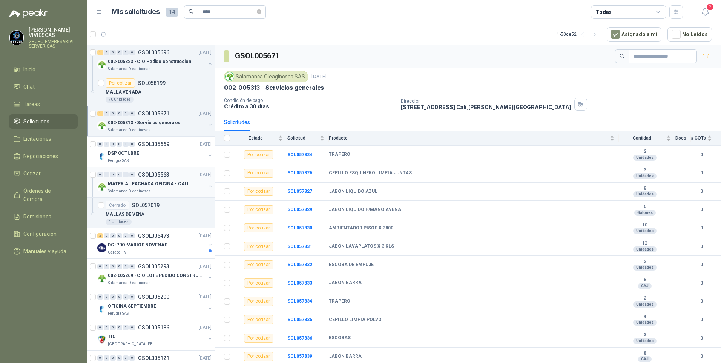
click at [134, 184] on p "MATERIAL FACHADA OFICINA - CALI" at bounding box center [148, 183] width 81 height 7
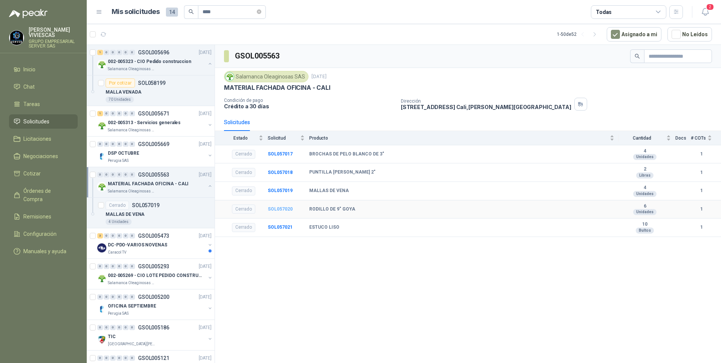
click at [278, 209] on b "SOL057020" at bounding box center [280, 208] width 25 height 5
click at [282, 175] on td "SOL057018" at bounding box center [288, 172] width 41 height 18
click at [281, 173] on b "SOL057018" at bounding box center [280, 172] width 25 height 5
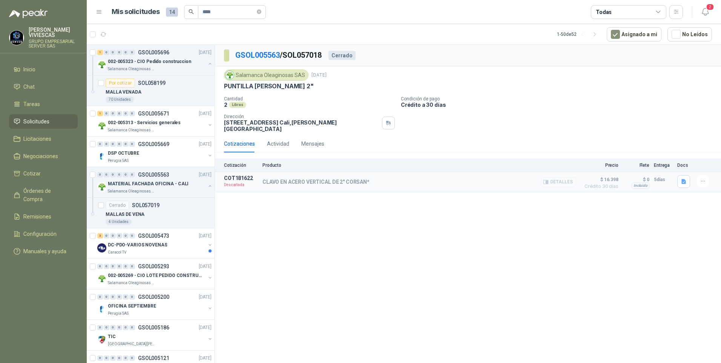
click at [563, 177] on button "Detalles" at bounding box center [558, 182] width 35 height 10
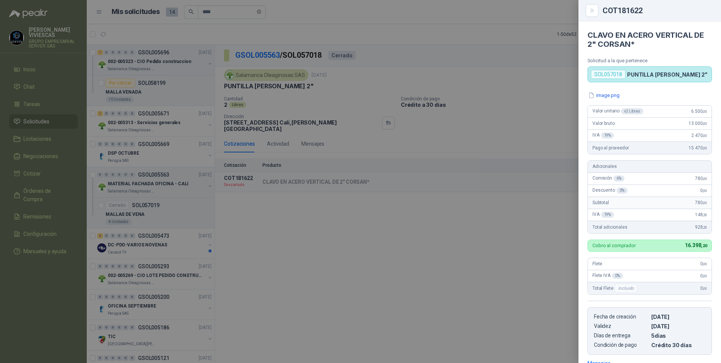
drag, startPoint x: 449, startPoint y: 246, endPoint x: 452, endPoint y: 244, distance: 3.9
click at [448, 246] on div at bounding box center [360, 181] width 721 height 363
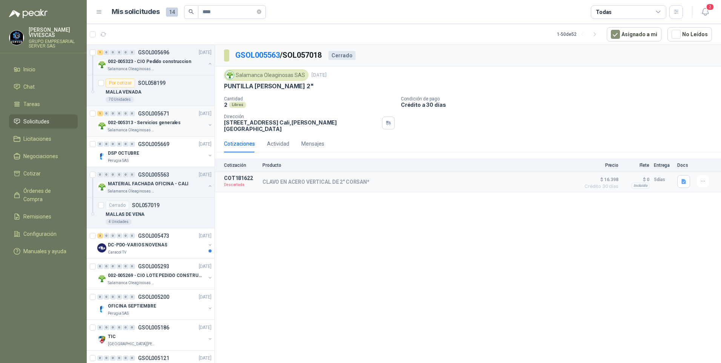
click at [152, 123] on p "002-005313 - Servicios generales" at bounding box center [144, 122] width 73 height 7
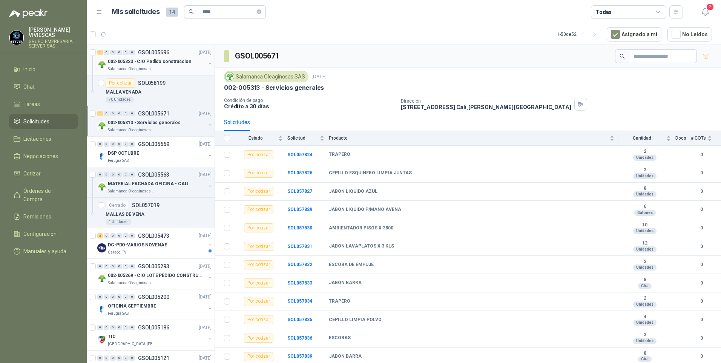
click at [143, 66] on div "002-005323 - CIO Pedido construccion" at bounding box center [157, 61] width 98 height 9
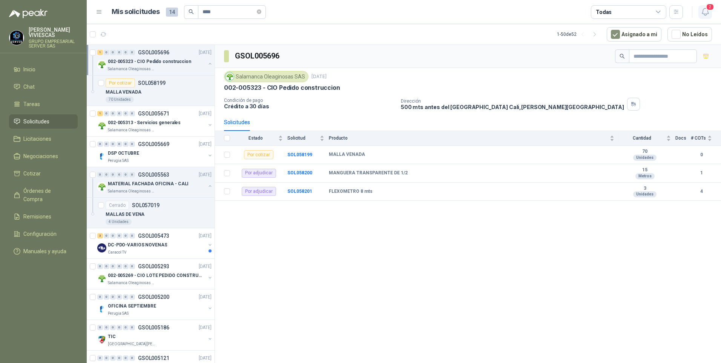
click at [706, 9] on button "2" at bounding box center [705, 12] width 14 height 14
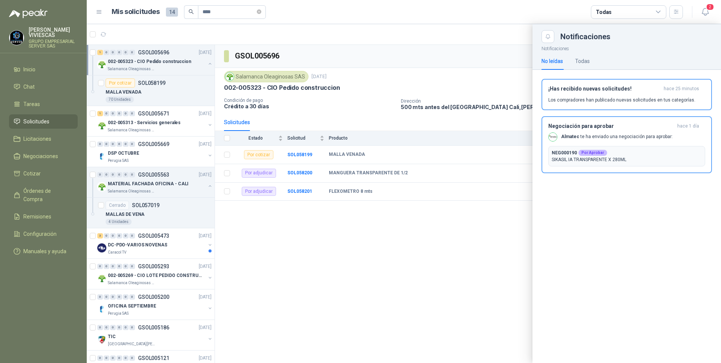
click at [382, 43] on div at bounding box center [404, 193] width 634 height 339
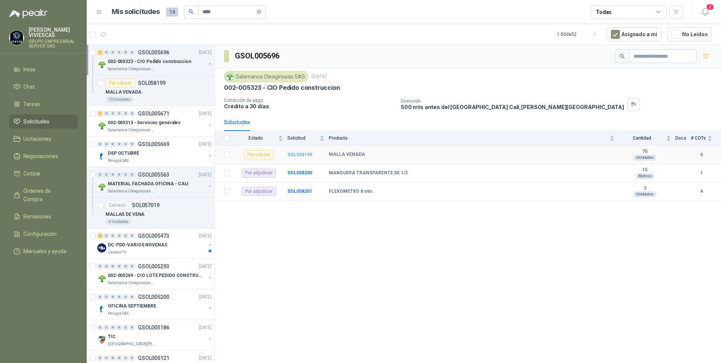
click at [306, 155] on b "SOL058199" at bounding box center [299, 154] width 25 height 5
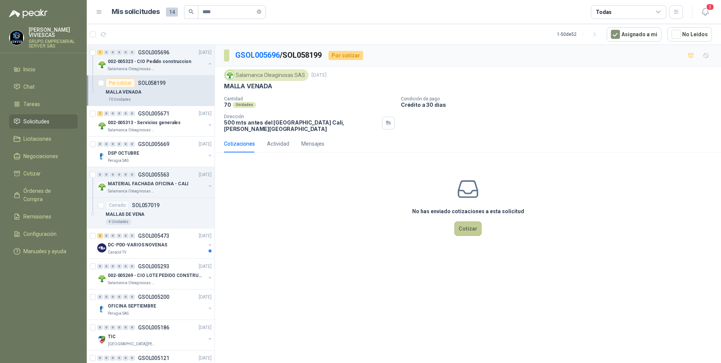
click at [469, 227] on button "Cotizar" at bounding box center [467, 228] width 27 height 14
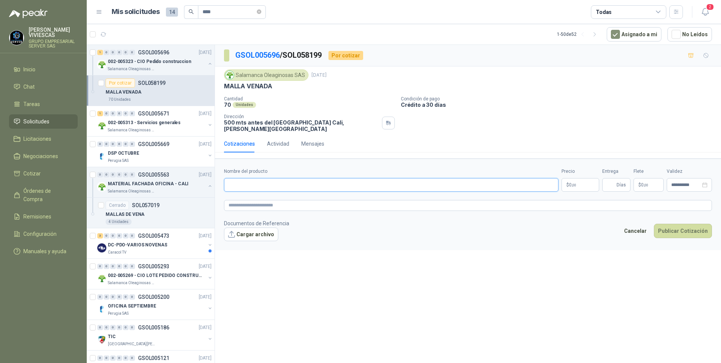
click at [243, 178] on input "Nombre del producto" at bounding box center [391, 185] width 334 height 14
type input "**********"
click at [575, 177] on body "RODRIGO VIVIESCAS GRUPO EMPRESARIAL SERVER SAS Inicio Chat Tareas Solicitudes L…" at bounding box center [360, 181] width 721 height 363
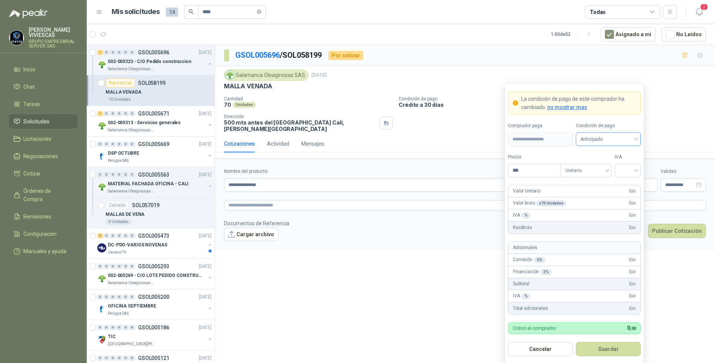
click at [595, 138] on span "Anticipado" at bounding box center [608, 138] width 56 height 11
click at [594, 137] on span "Anticipado" at bounding box center [608, 138] width 56 height 11
click at [618, 167] on div "Crédito a 30 días" at bounding box center [608, 167] width 53 height 8
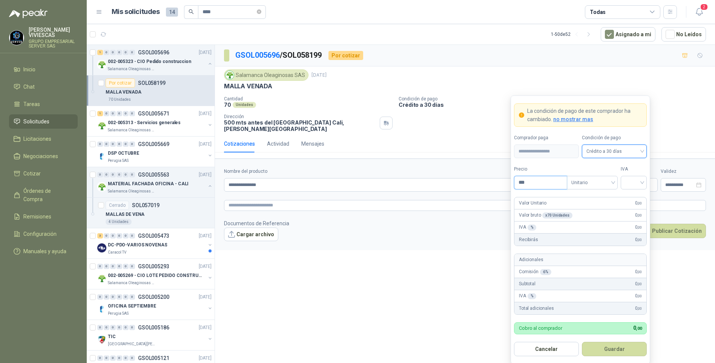
click at [538, 187] on input "***" at bounding box center [540, 182] width 52 height 13
type input "*******"
click at [639, 184] on input "search" at bounding box center [633, 181] width 17 height 11
click at [633, 202] on div "19%" at bounding box center [633, 198] width 23 height 12
click at [612, 353] on button "Guardar" at bounding box center [614, 349] width 65 height 14
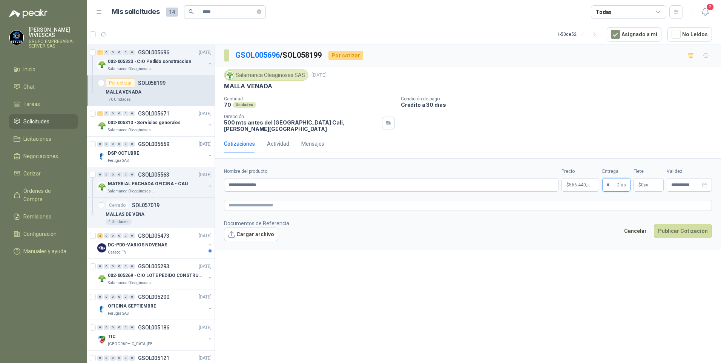
type input "*"
click at [497, 298] on div "**********" at bounding box center [468, 205] width 506 height 320
click at [570, 179] on body "RODRIGO VIVIESCAS GRUPO EMPRESARIAL SERVER SAS Inicio Chat Tareas Solicitudes L…" at bounding box center [360, 181] width 721 height 363
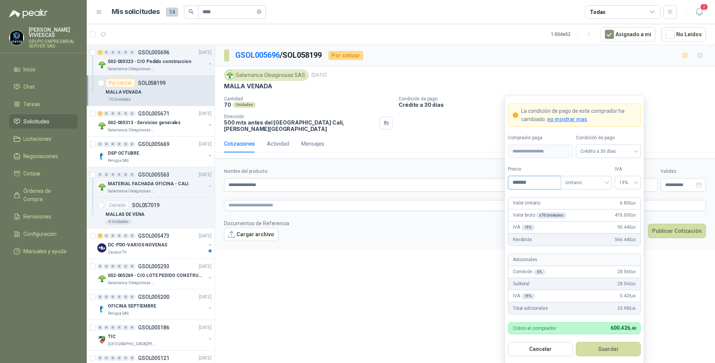
click at [534, 182] on input "*******" at bounding box center [534, 182] width 52 height 13
click at [524, 182] on input "*******" at bounding box center [534, 182] width 52 height 13
type input "*******"
drag, startPoint x: 610, startPoint y: 350, endPoint x: 618, endPoint y: 339, distance: 13.4
click at [611, 350] on button "Guardar" at bounding box center [608, 349] width 65 height 14
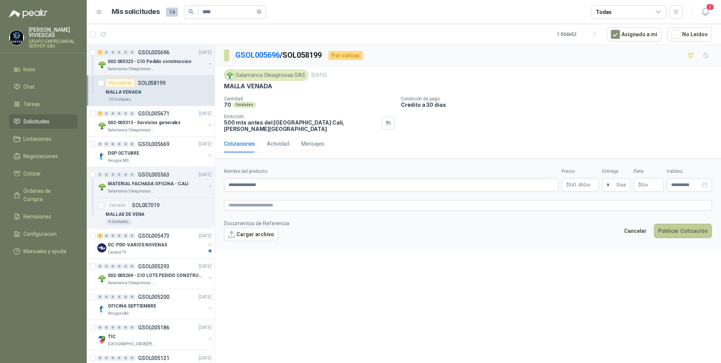
click at [679, 224] on button "Publicar Cotización" at bounding box center [683, 231] width 58 height 14
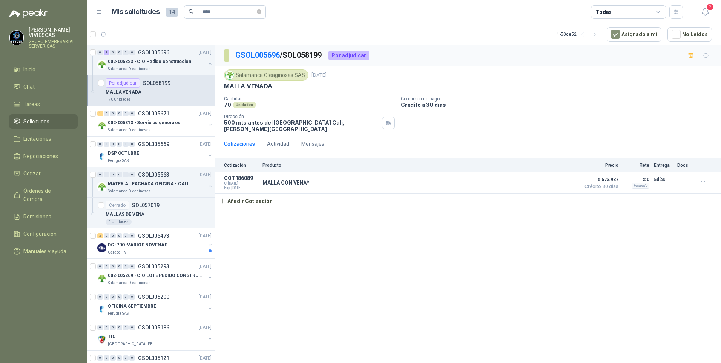
click at [155, 89] on div "MALLA VENADA" at bounding box center [159, 91] width 106 height 9
drag, startPoint x: 218, startPoint y: 6, endPoint x: 197, endPoint y: 9, distance: 21.1
click at [192, 8] on span "****" at bounding box center [225, 12] width 82 height 14
click at [266, 14] on span "****" at bounding box center [232, 12] width 68 height 14
click at [261, 12] on icon "close-circle" at bounding box center [259, 11] width 5 height 5
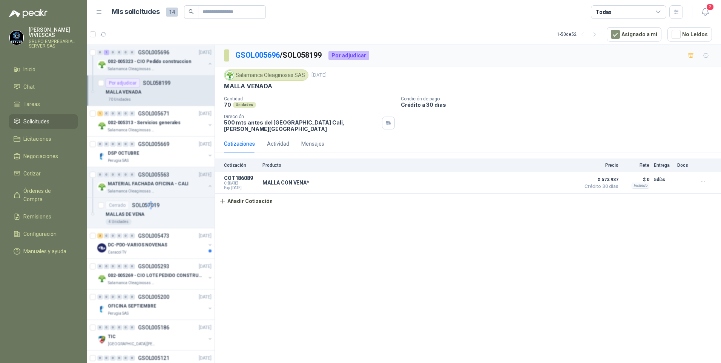
click at [35, 123] on span "Solicitudes" at bounding box center [36, 121] width 26 height 8
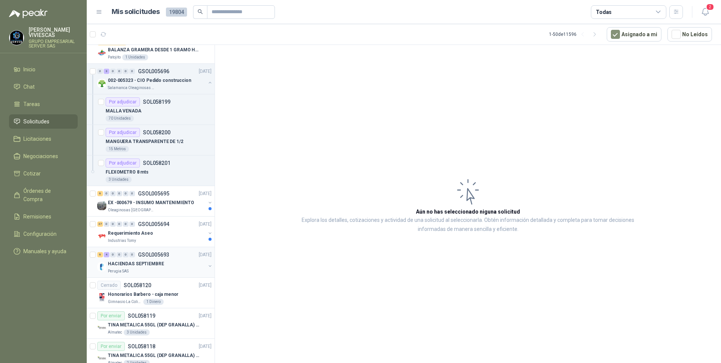
scroll to position [1244, 0]
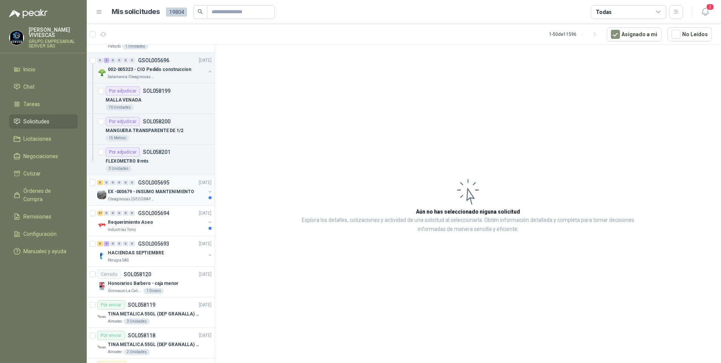
click at [145, 197] on p "Oleaginosas [GEOGRAPHIC_DATA][PERSON_NAME]" at bounding box center [132, 199] width 48 height 6
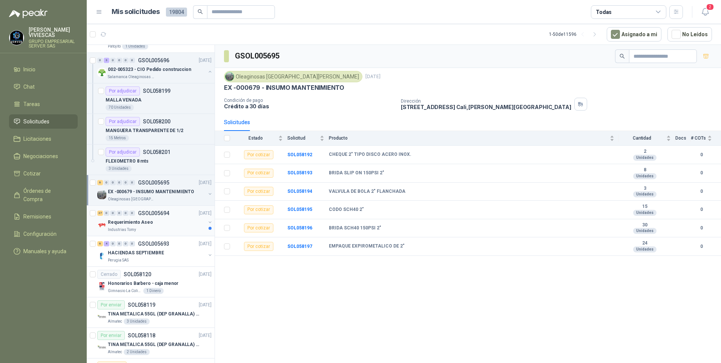
click at [141, 226] on div "Requerimiento Aseo" at bounding box center [157, 222] width 98 height 9
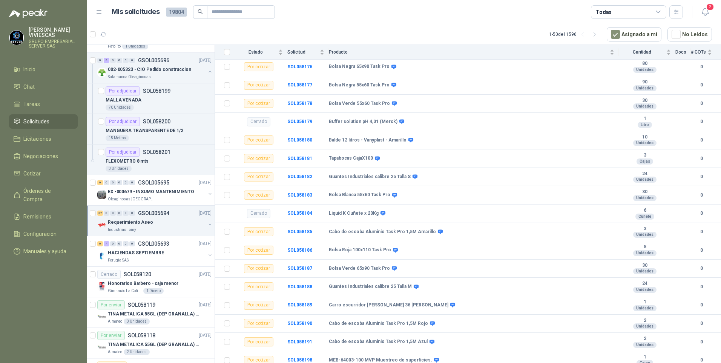
scroll to position [696, 0]
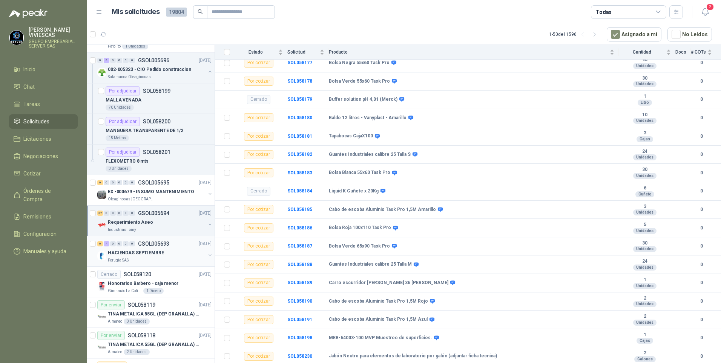
click at [123, 257] on p "Perugia SAS" at bounding box center [118, 260] width 21 height 6
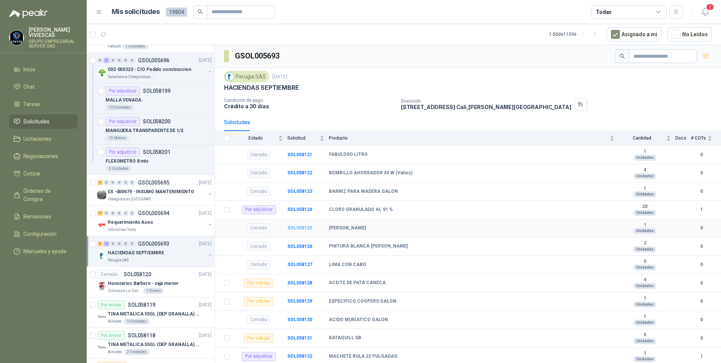
click at [307, 227] on b "SOL058125" at bounding box center [299, 227] width 25 height 5
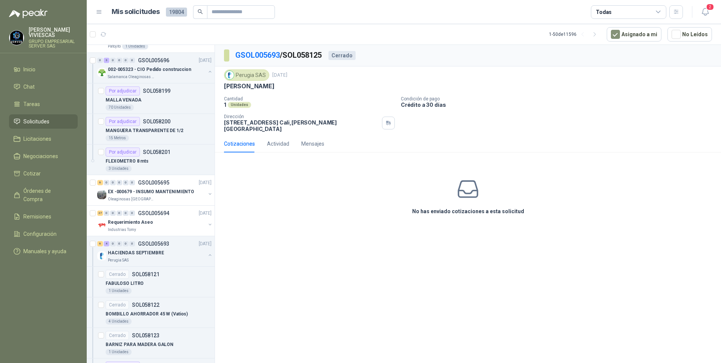
click at [291, 220] on div "No has enviado cotizaciones a esta solicitud" at bounding box center [468, 196] width 506 height 76
click at [151, 201] on p "Oleaginosas [GEOGRAPHIC_DATA][PERSON_NAME]" at bounding box center [132, 199] width 48 height 6
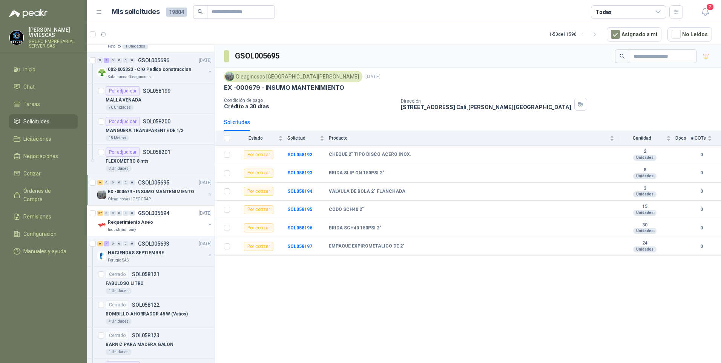
click at [162, 193] on p "EX -000679 - INSUMO MANTENIMIENTO" at bounding box center [151, 191] width 86 height 7
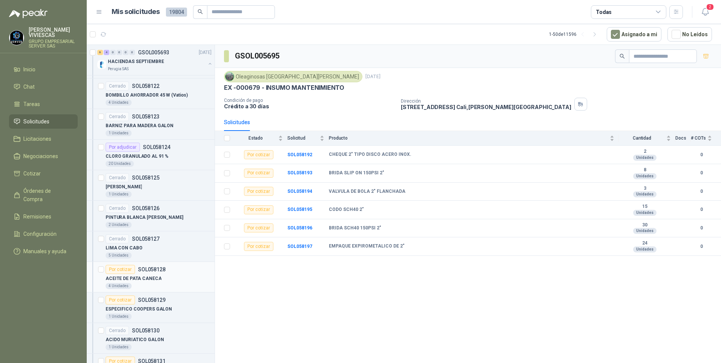
scroll to position [1659, 0]
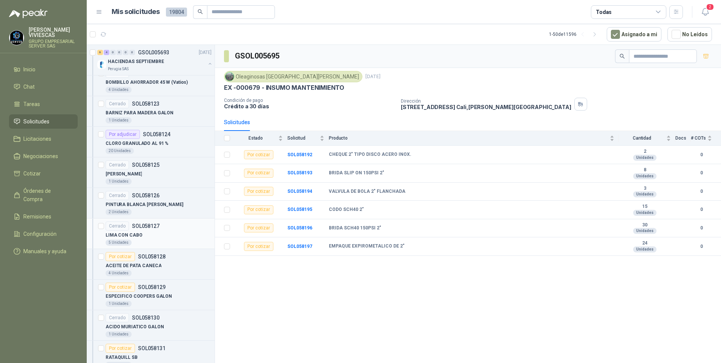
click at [130, 232] on p "LIMA CON CABO" at bounding box center [124, 234] width 37 height 7
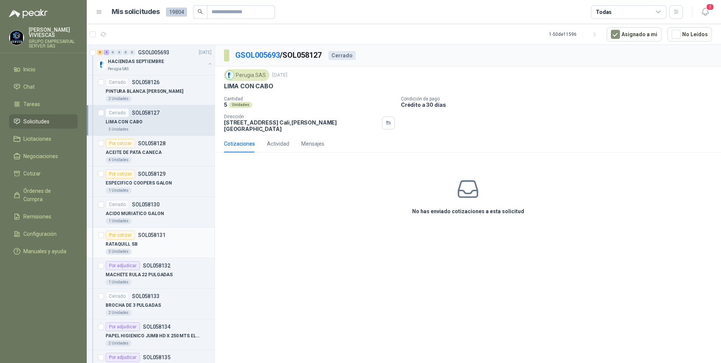
scroll to position [1810, 0]
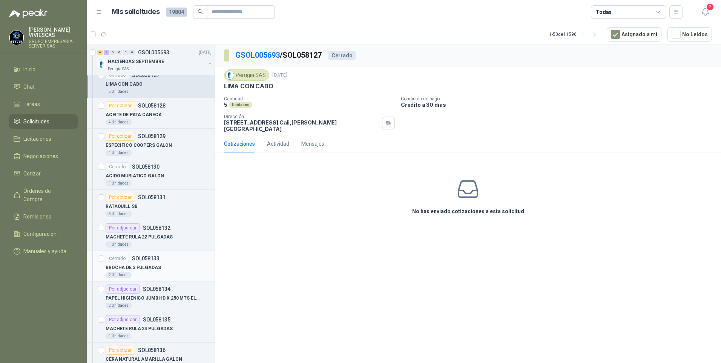
click at [136, 265] on p "BROCHA DE 3 PULGADAS" at bounding box center [133, 267] width 55 height 7
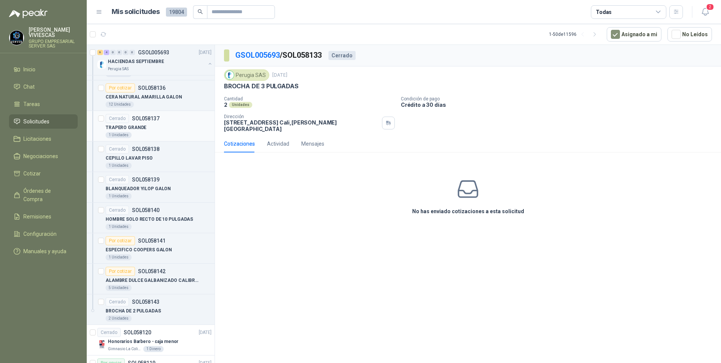
scroll to position [2074, 0]
click at [164, 278] on p "ALAMBRE DULCE GALBANIZADO CALIBRE # 14" at bounding box center [153, 278] width 94 height 7
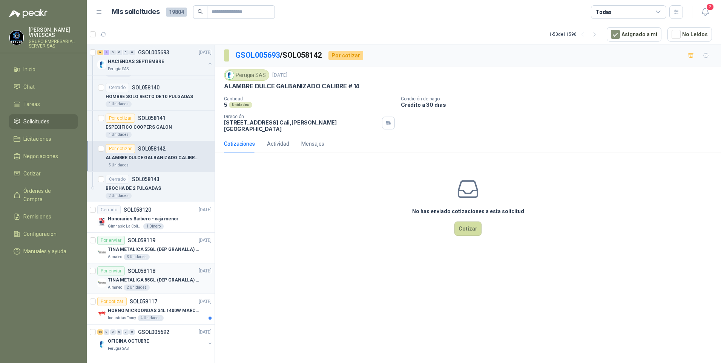
scroll to position [2200, 0]
click at [135, 337] on p "OFICINA OCTUBRE" at bounding box center [128, 340] width 41 height 7
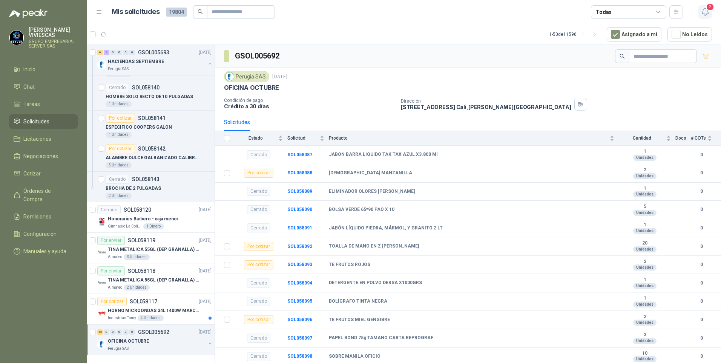
click at [710, 15] on icon "button" at bounding box center [704, 11] width 9 height 9
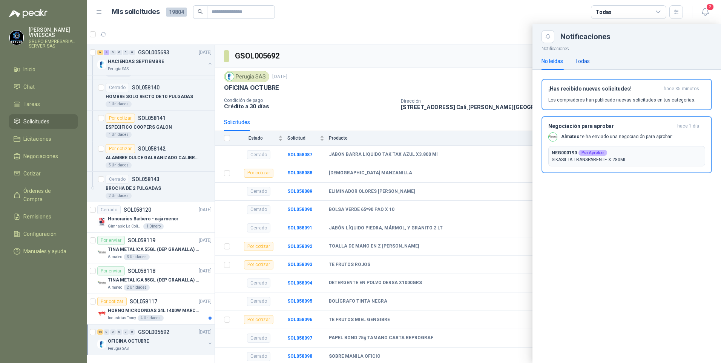
click at [584, 62] on div "Todas" at bounding box center [582, 61] width 15 height 8
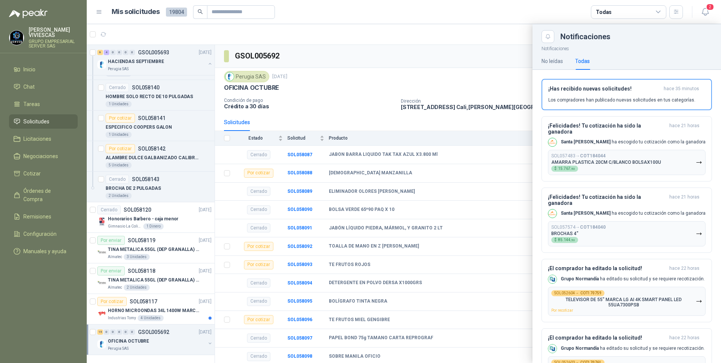
click at [402, 50] on div at bounding box center [404, 193] width 634 height 339
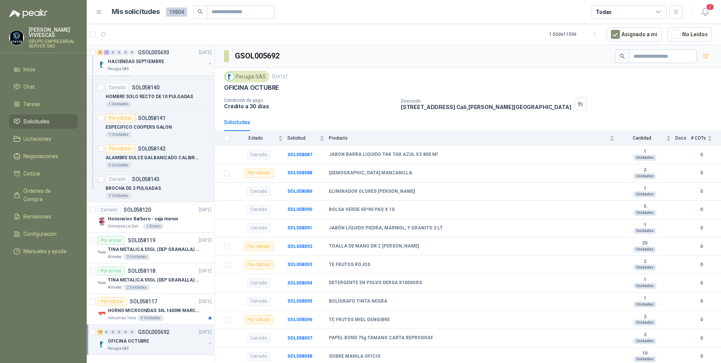
click at [135, 66] on div "Perugia SAS" at bounding box center [157, 69] width 98 height 6
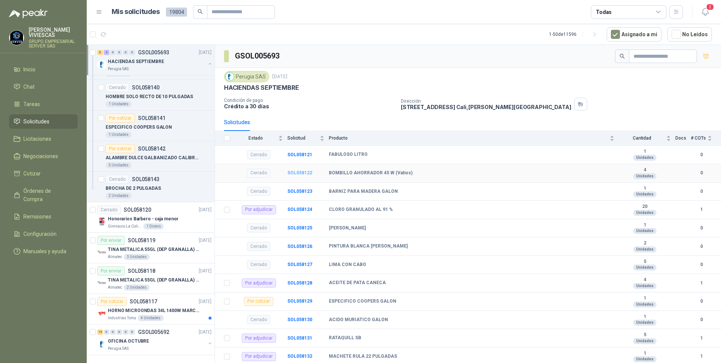
click at [297, 171] on b "SOL058122" at bounding box center [299, 172] width 25 height 5
